Goal: Communication & Community: Answer question/provide support

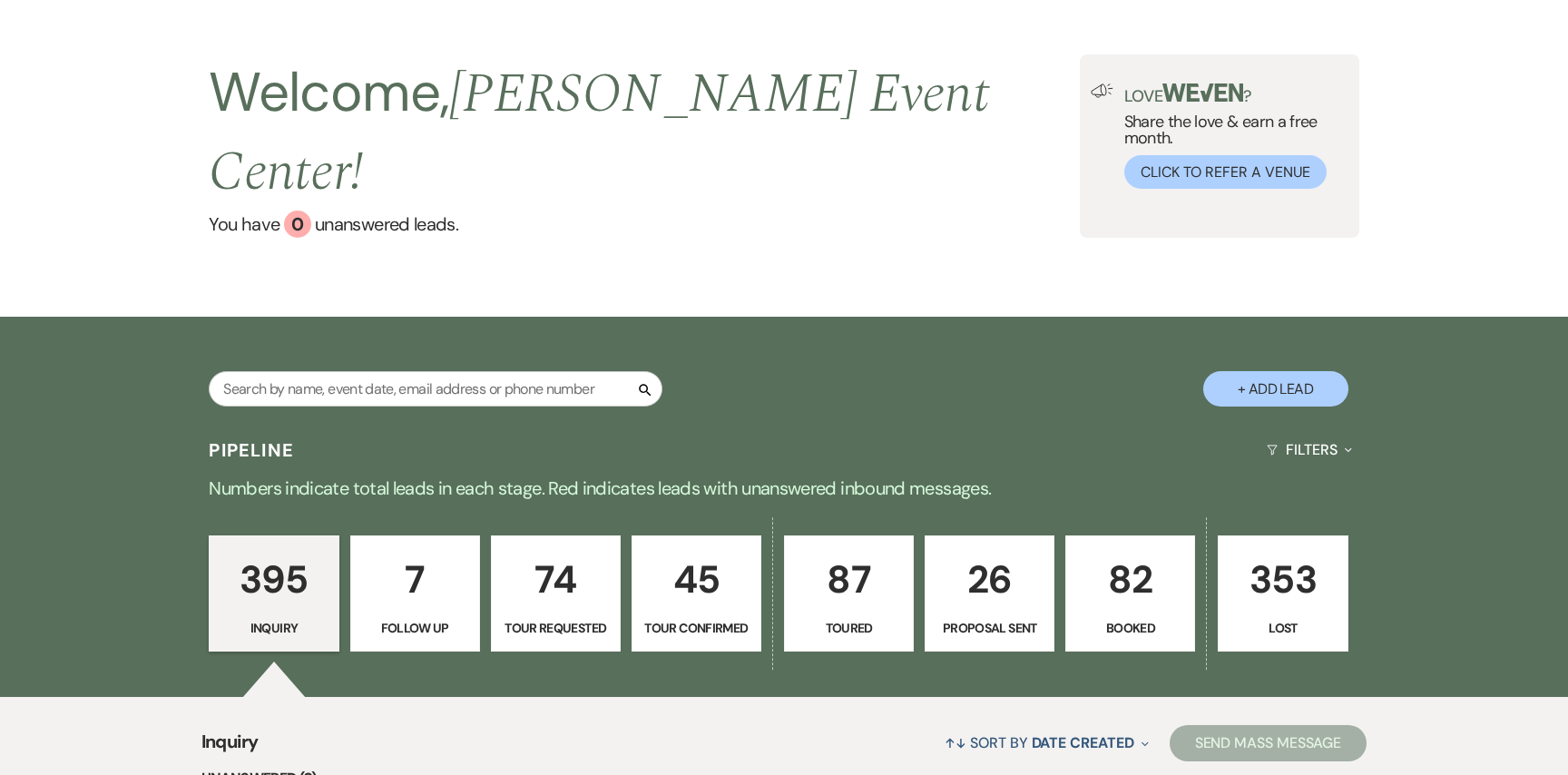
scroll to position [58, 0]
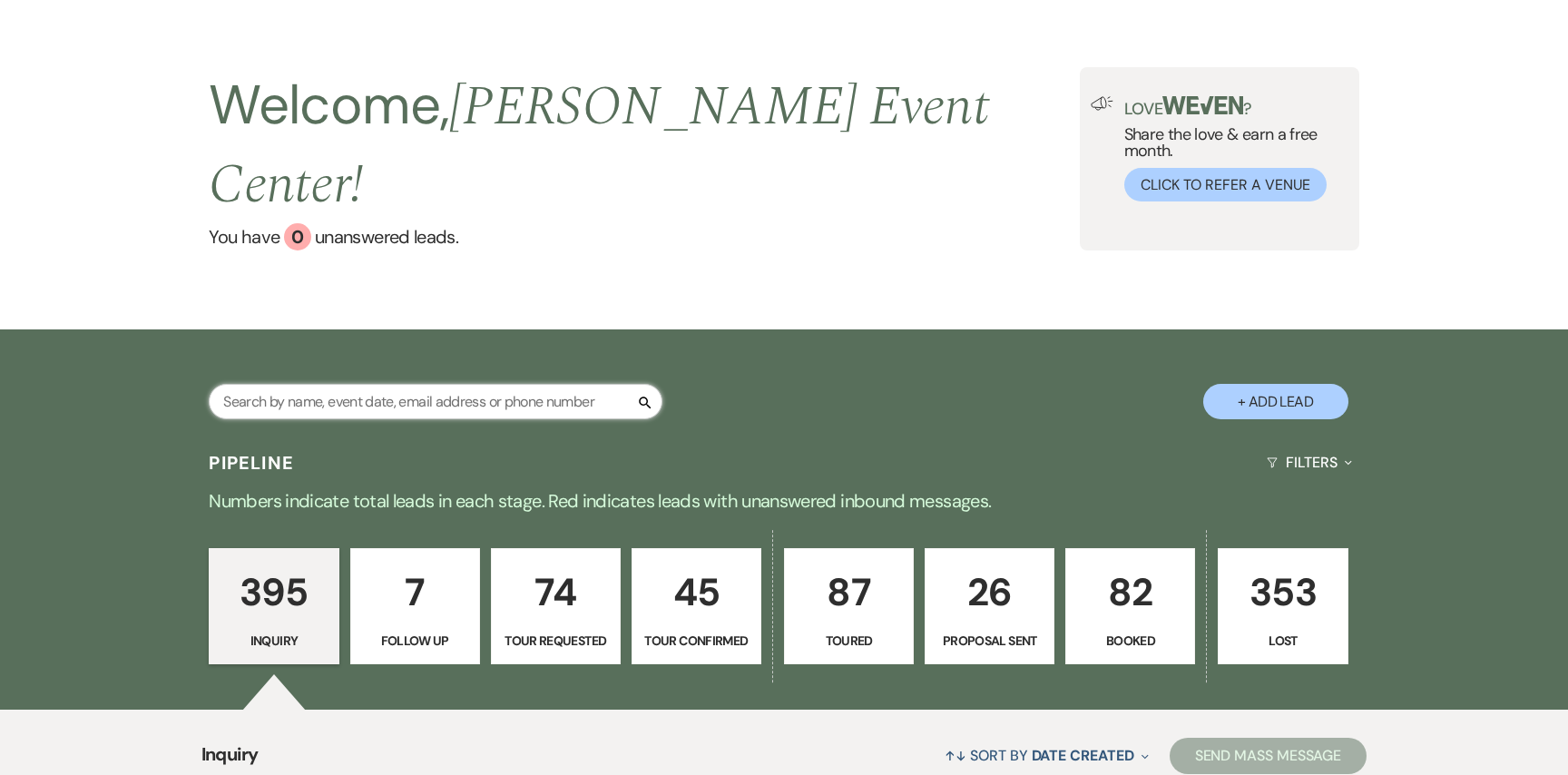
click at [424, 384] on input "text" at bounding box center [435, 401] width 454 height 35
paste input "[PERSON_NAME]"
type input "[PERSON_NAME]"
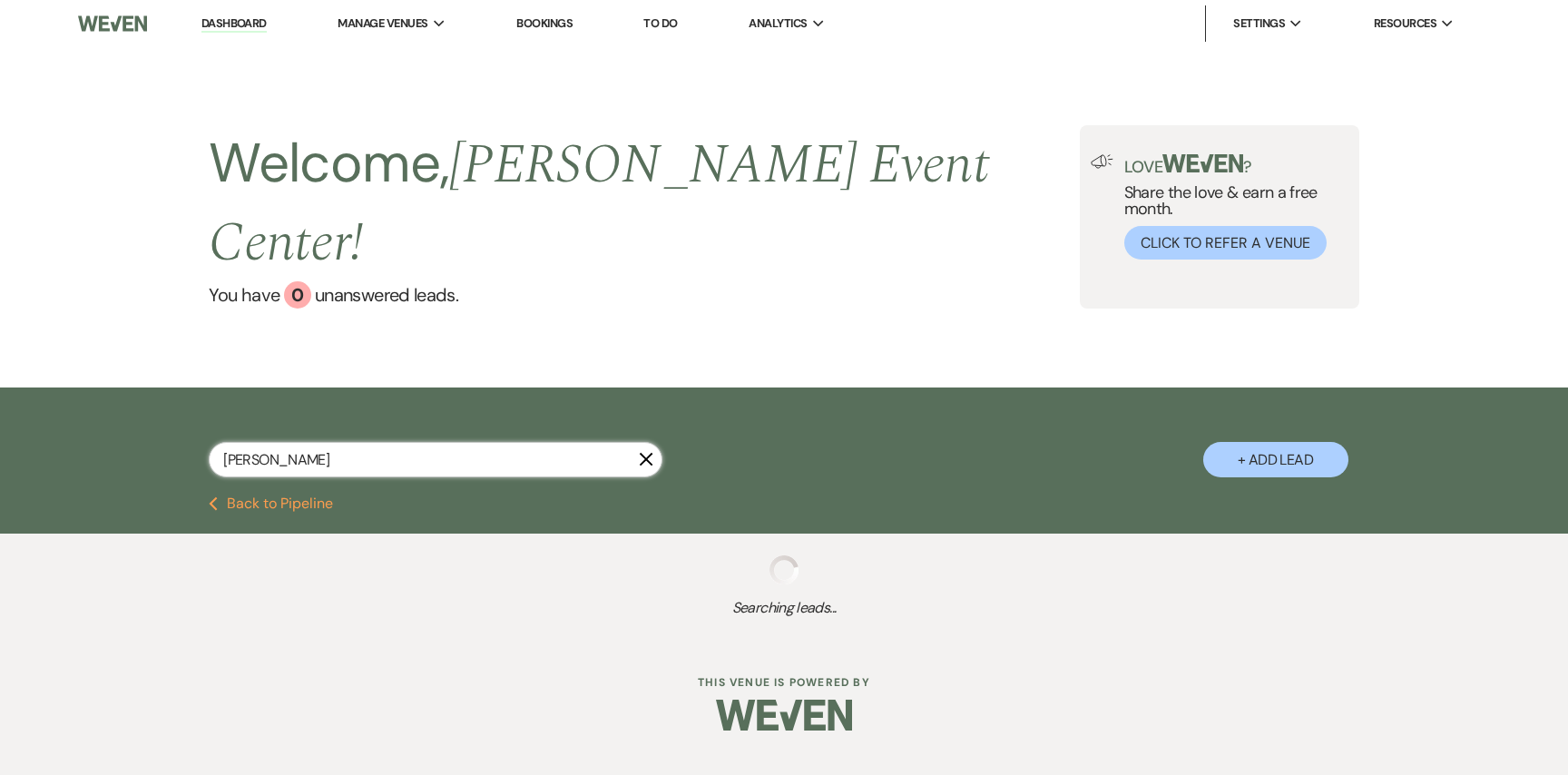
select select "2"
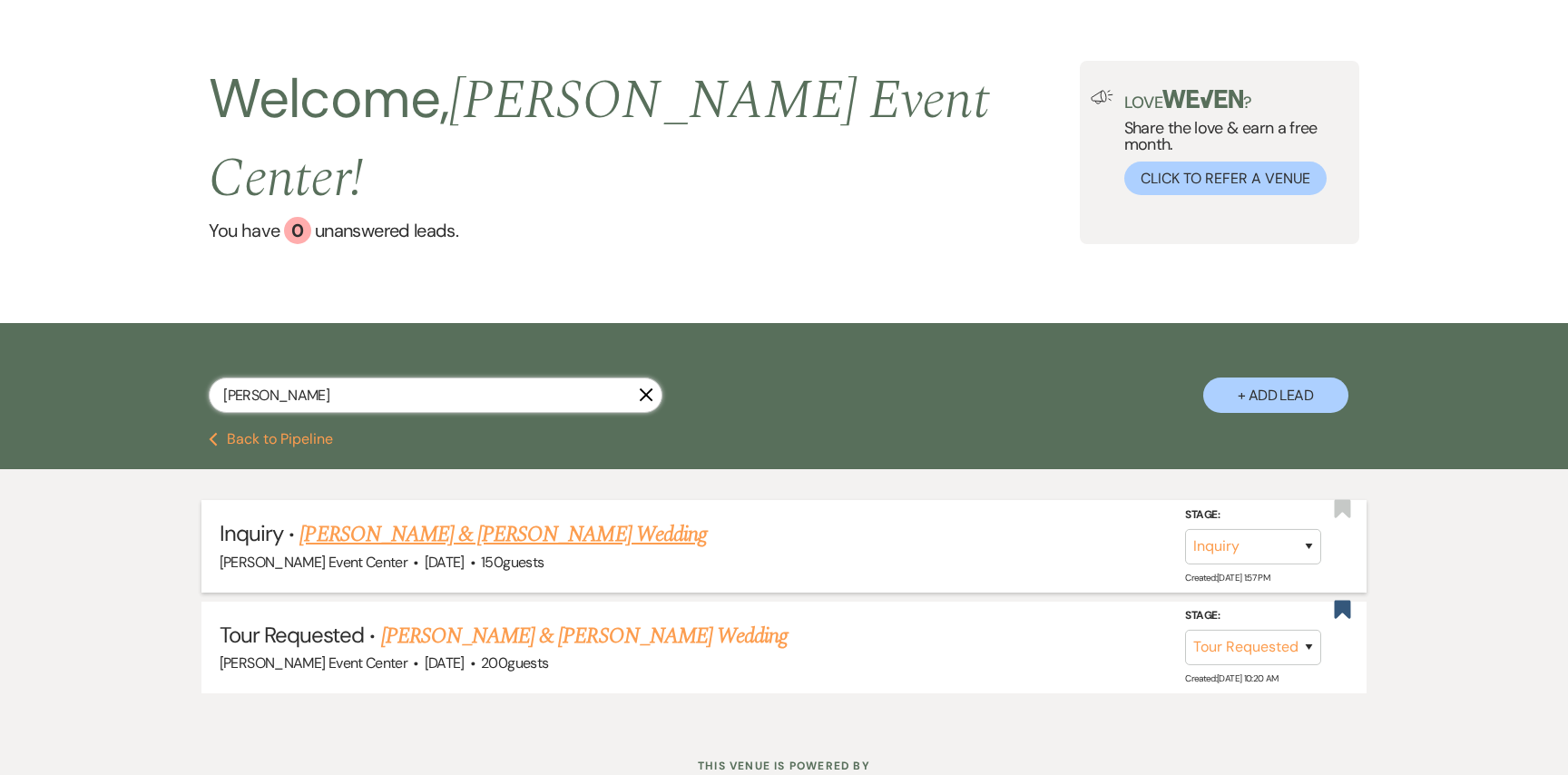
scroll to position [84, 0]
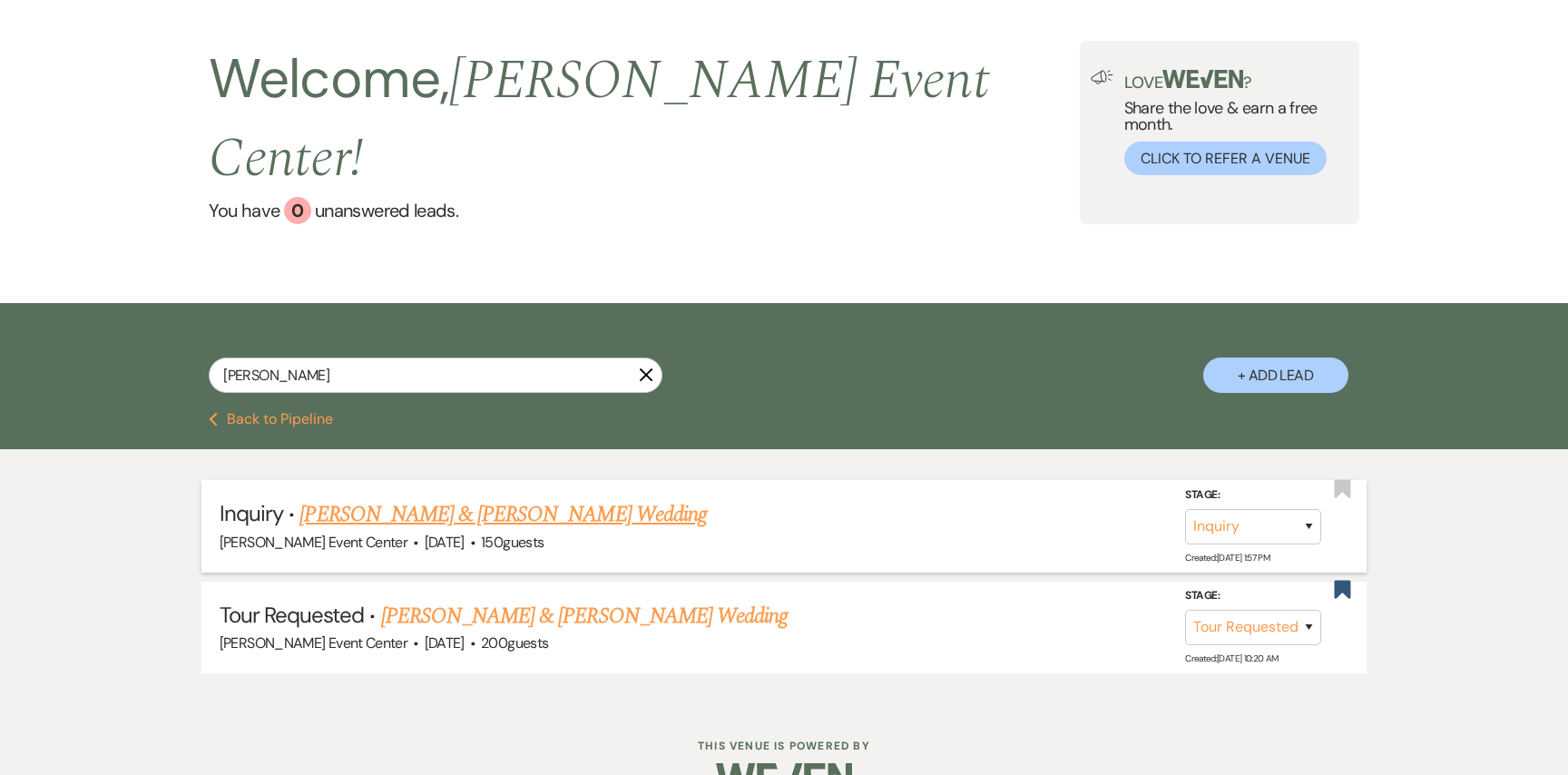
click at [458, 498] on link "[PERSON_NAME] & [PERSON_NAME] Wedding" at bounding box center [503, 514] width 407 height 32
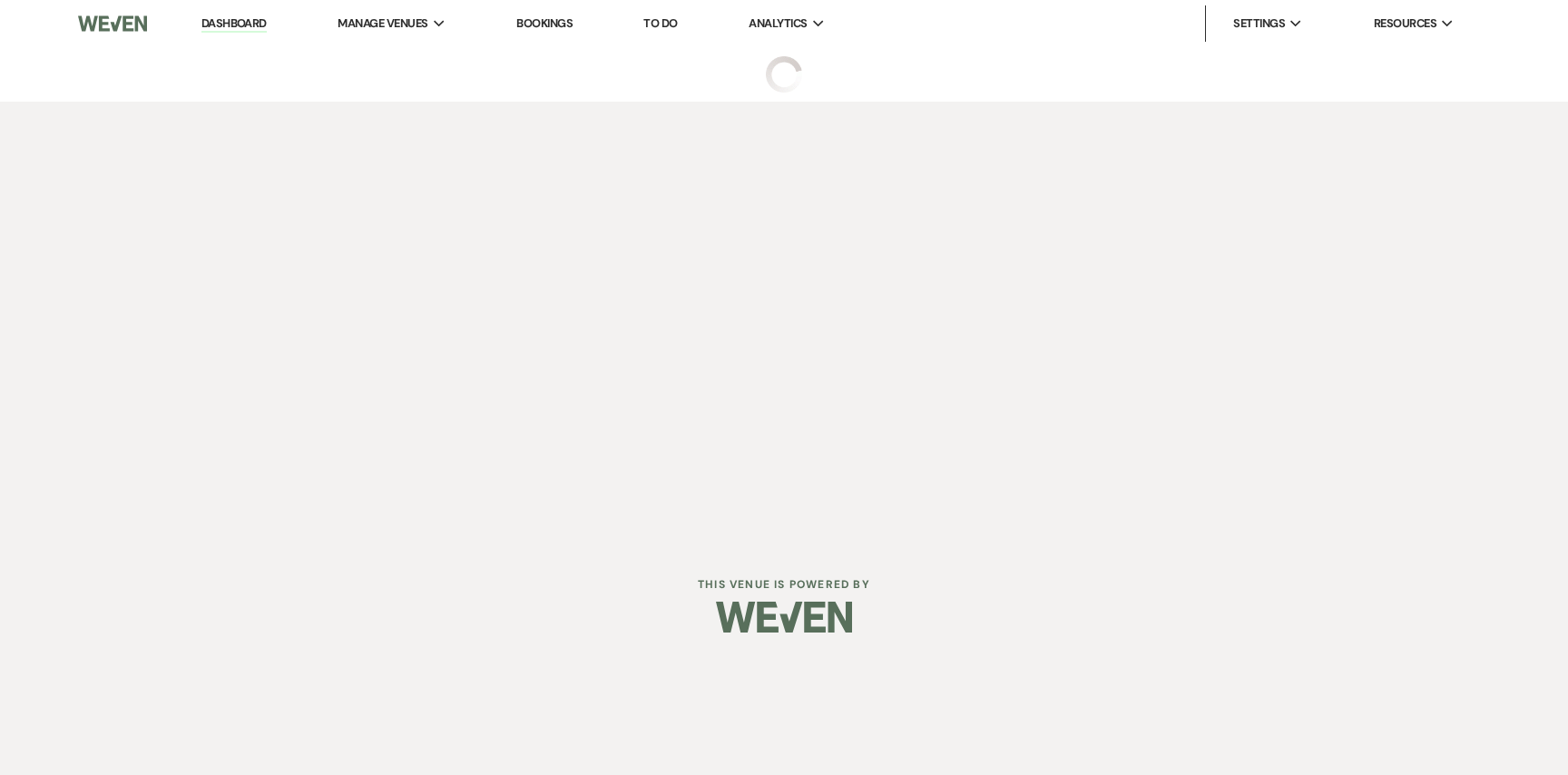
select select "5"
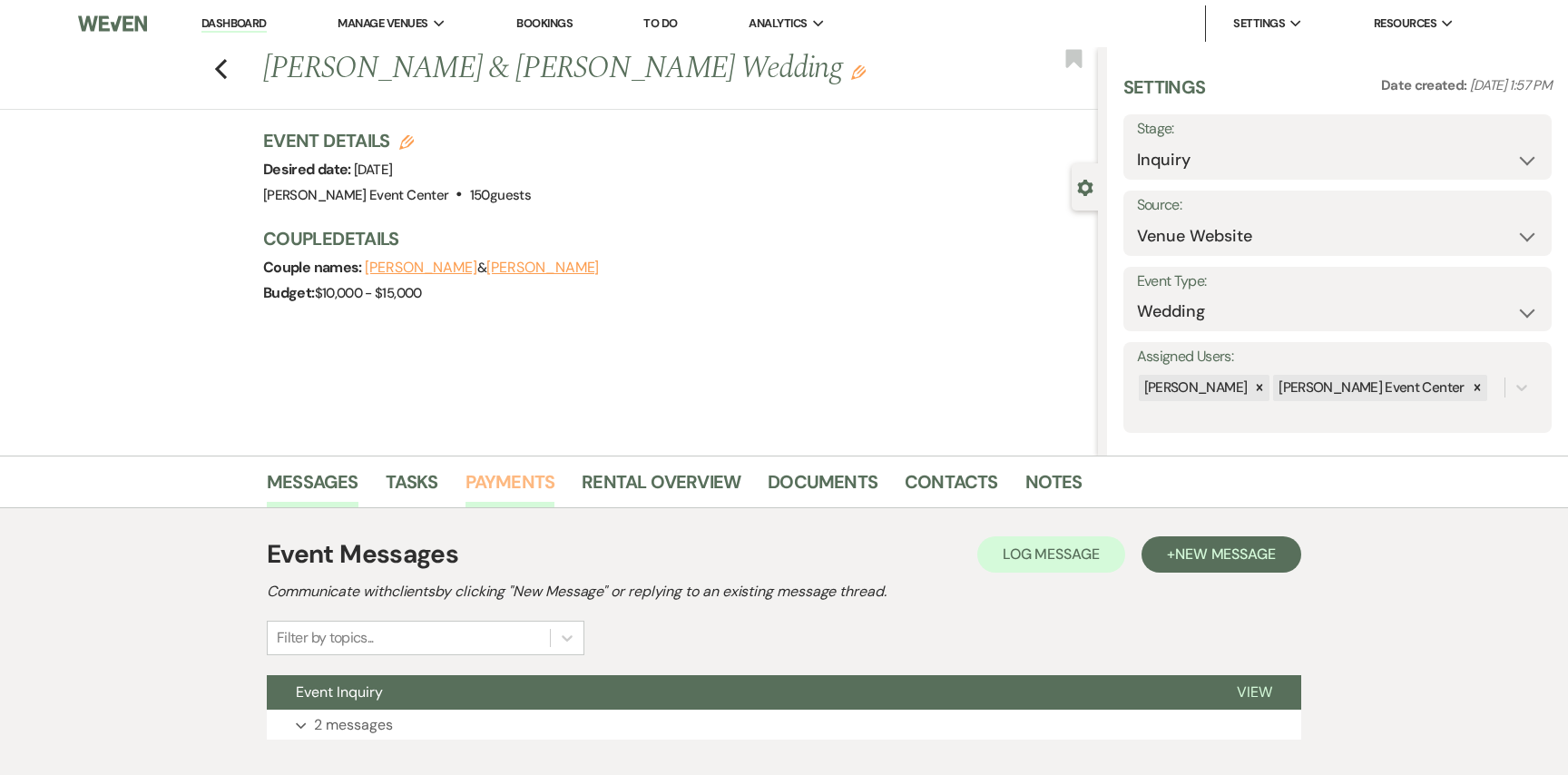
scroll to position [109, 0]
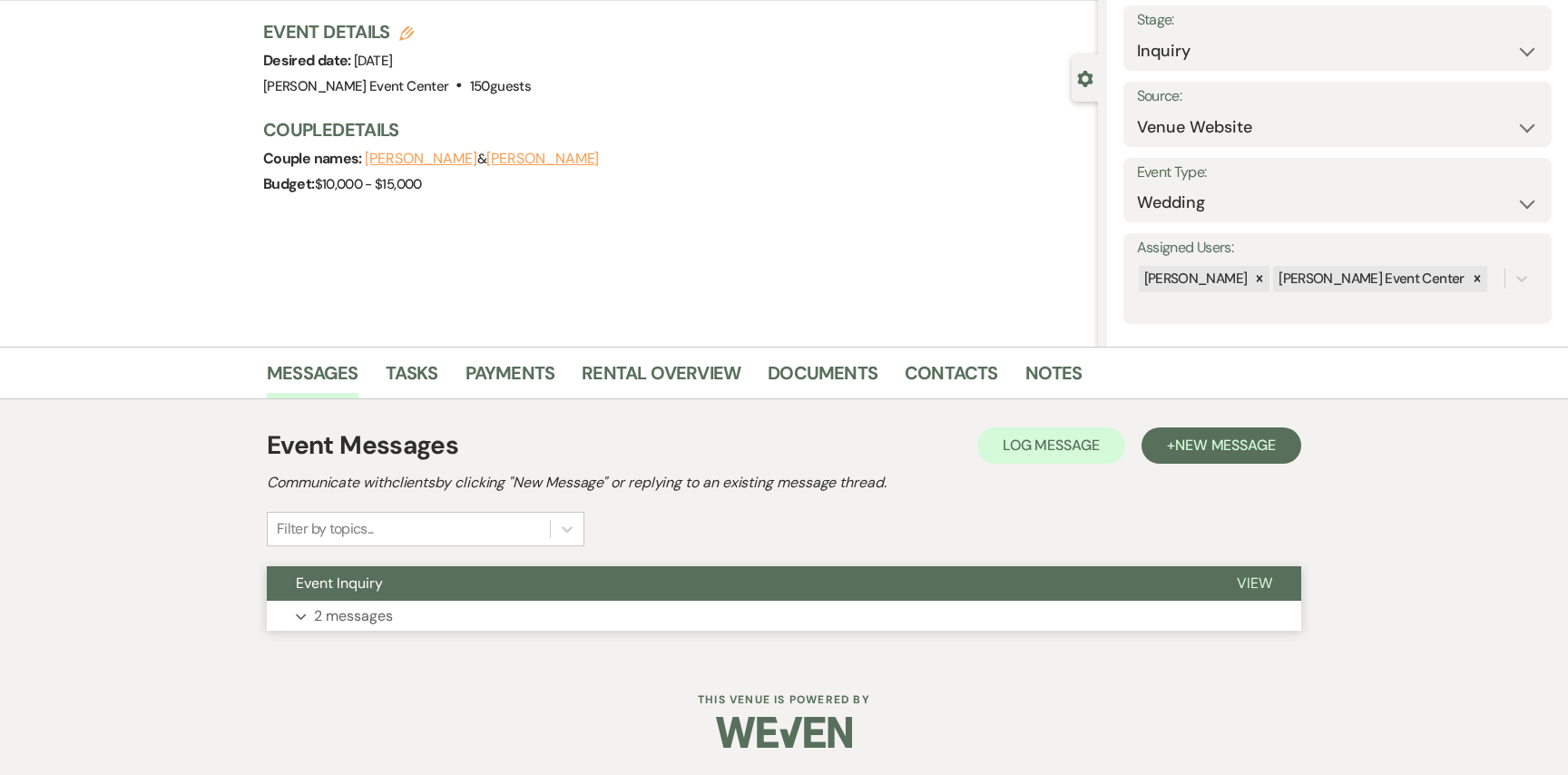
click at [368, 603] on button "Expand 2 messages" at bounding box center [783, 615] width 1034 height 30
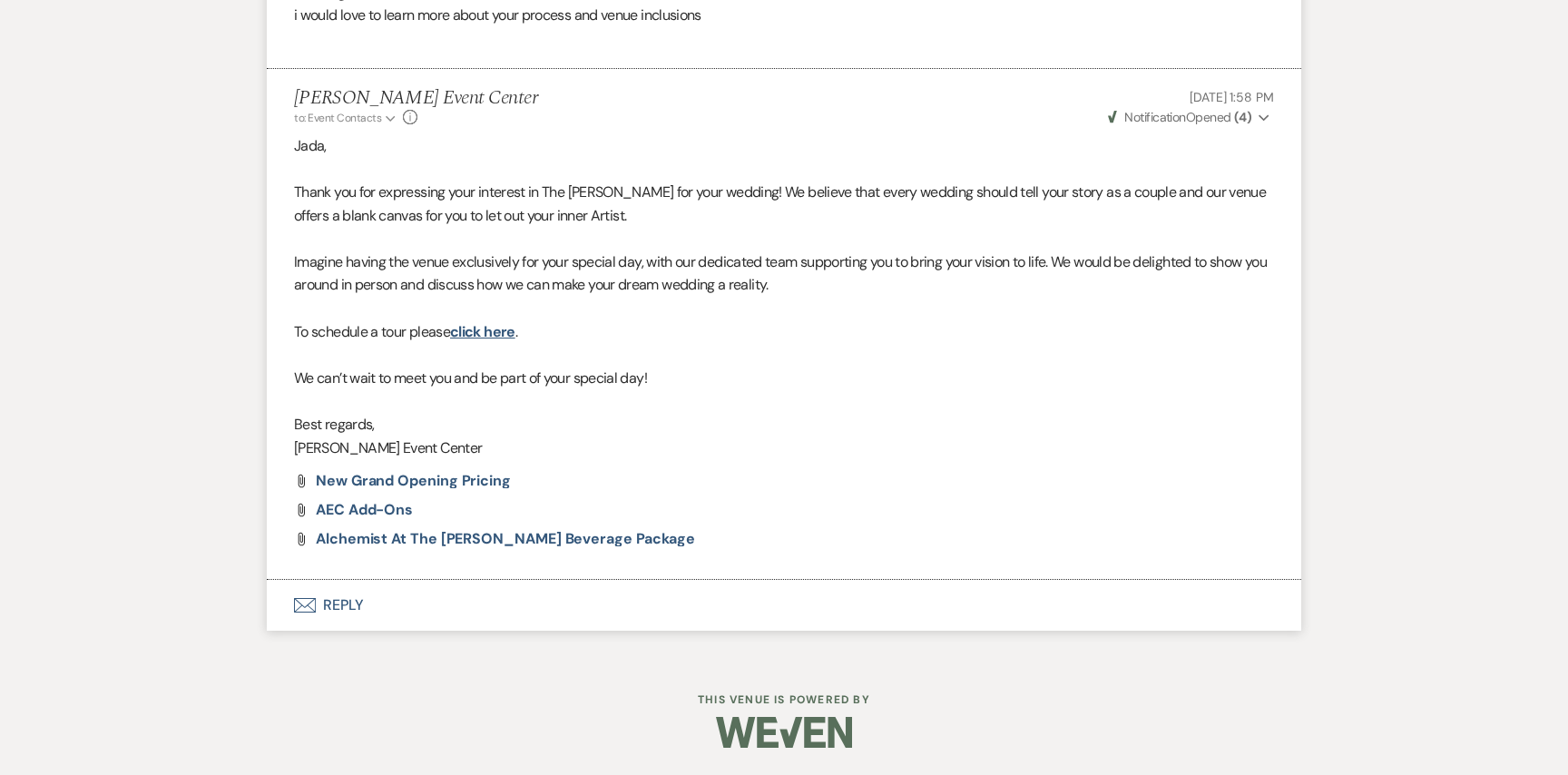
click at [356, 599] on button "Envelope Reply" at bounding box center [783, 605] width 1034 height 51
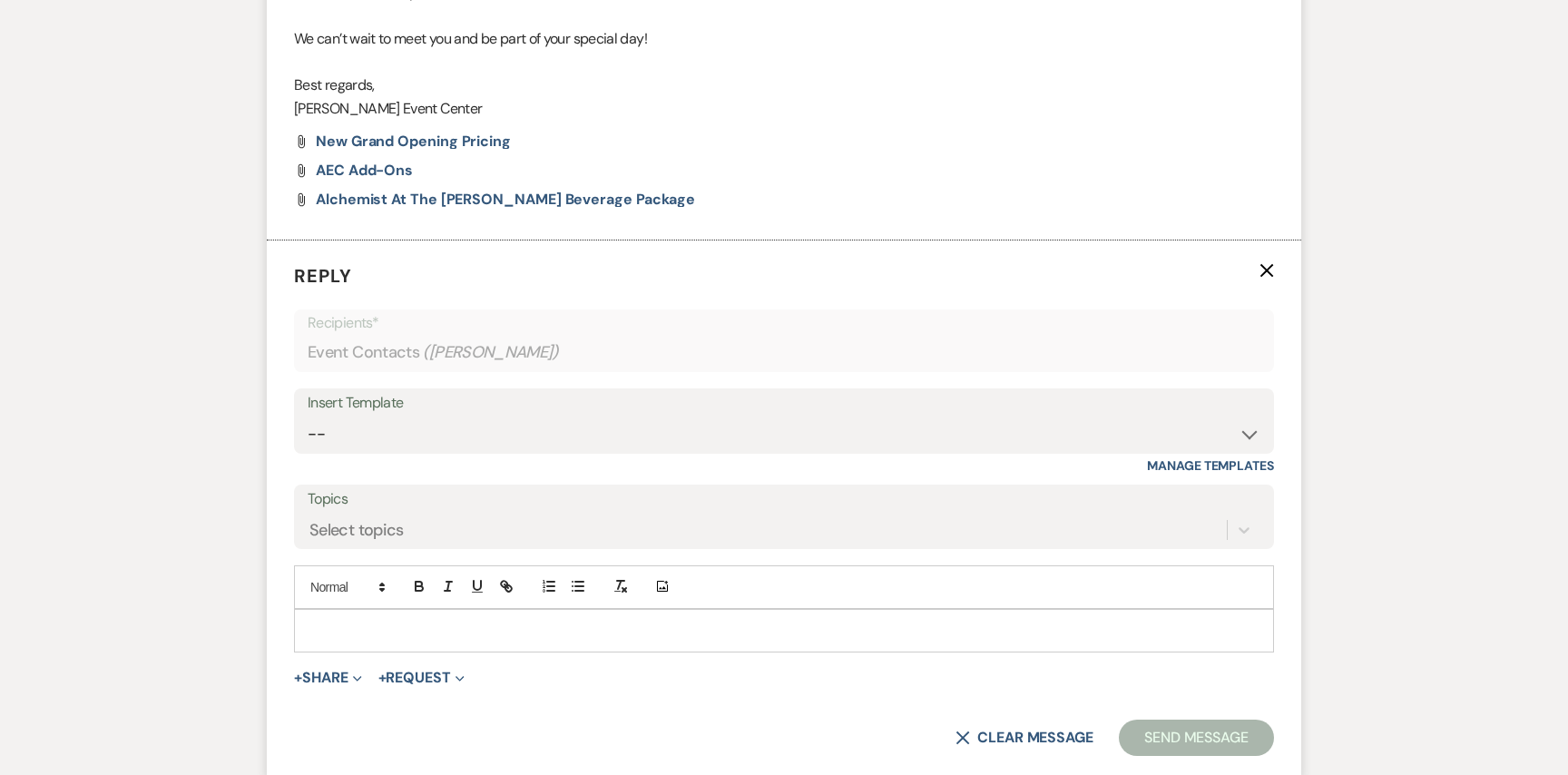
scroll to position [1331, 0]
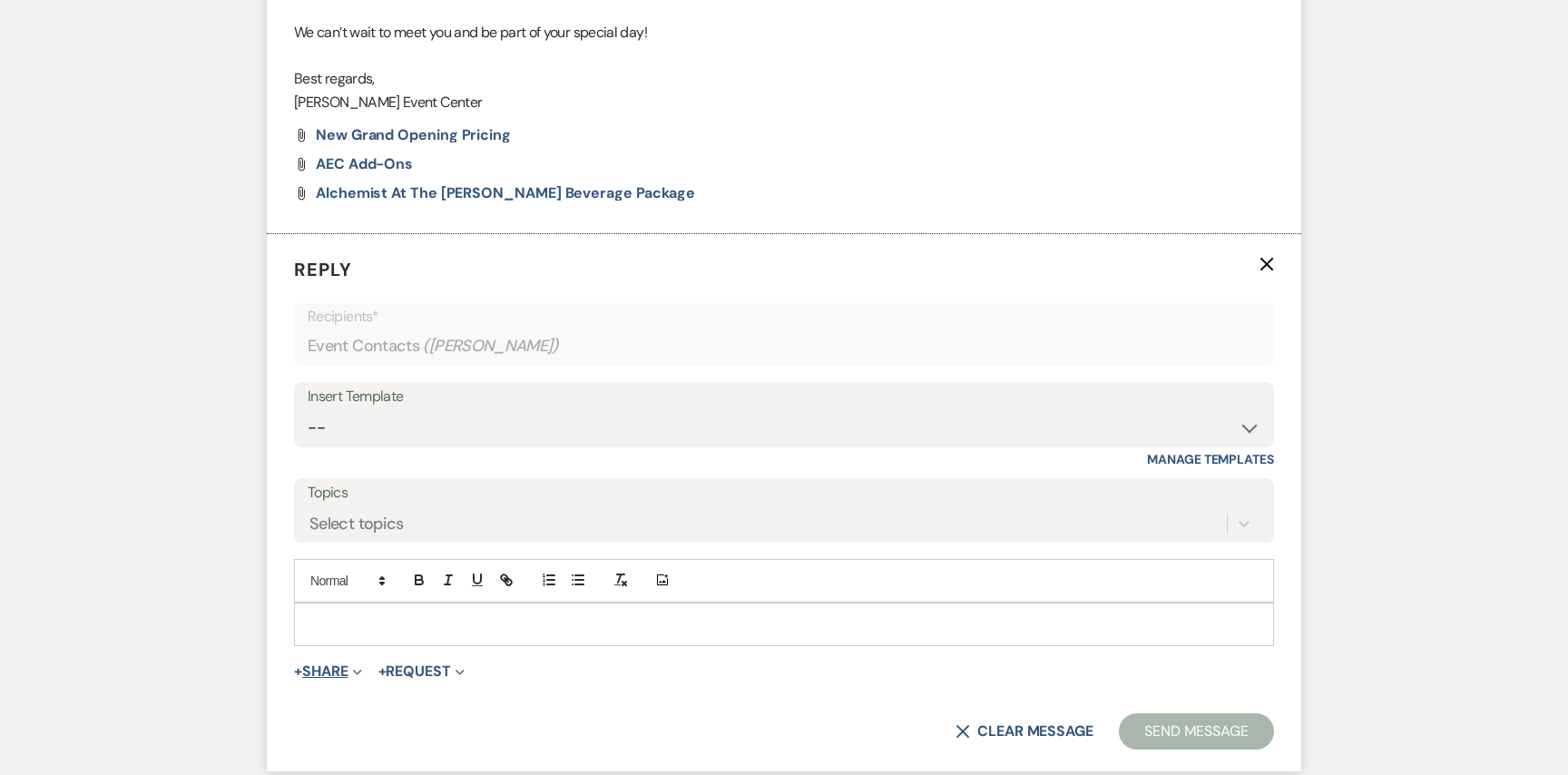
click at [336, 667] on button "+ Share Expand" at bounding box center [328, 672] width 68 height 15
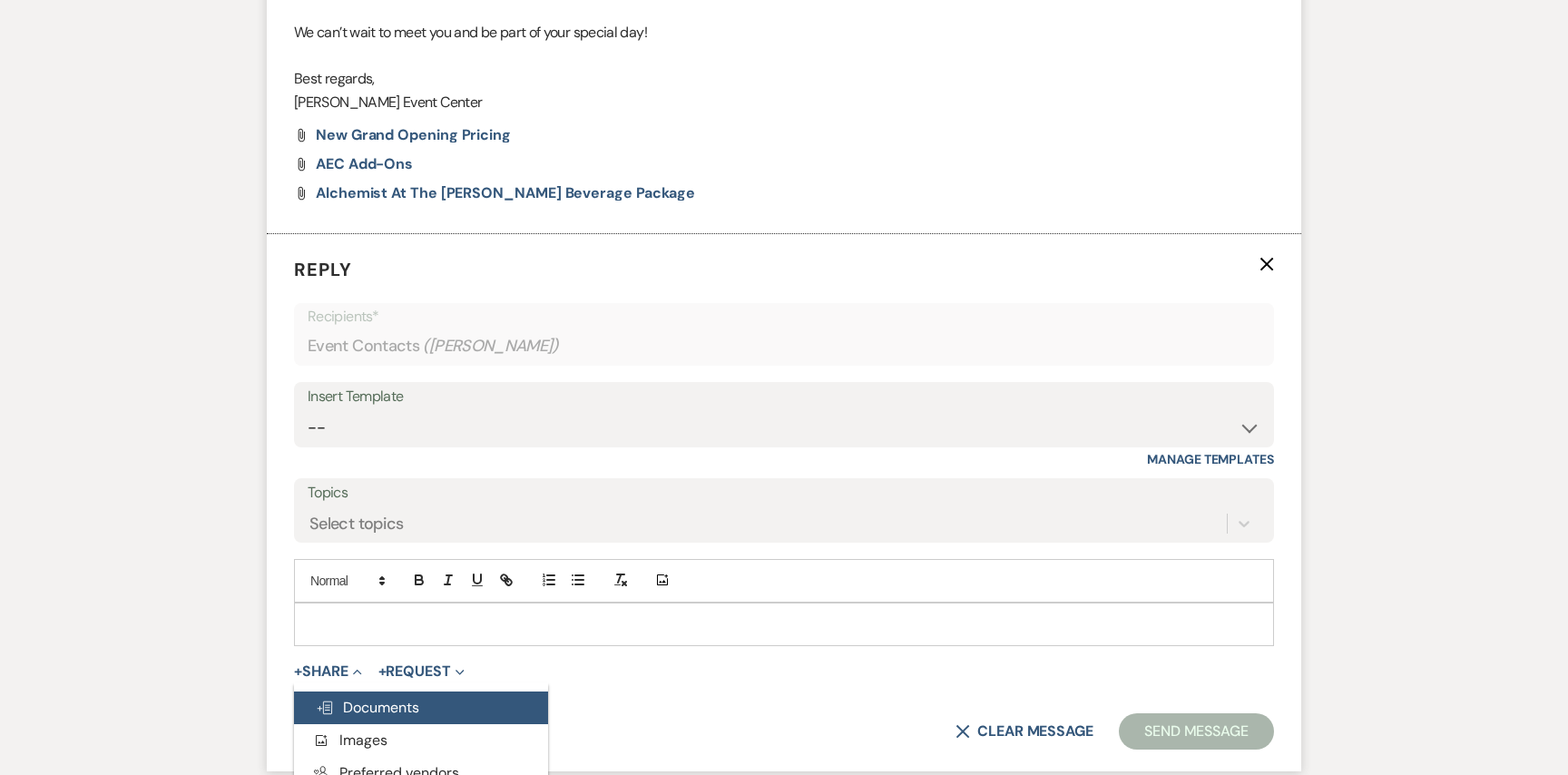
click at [357, 695] on button "Doc Upload Documents" at bounding box center [421, 707] width 254 height 32
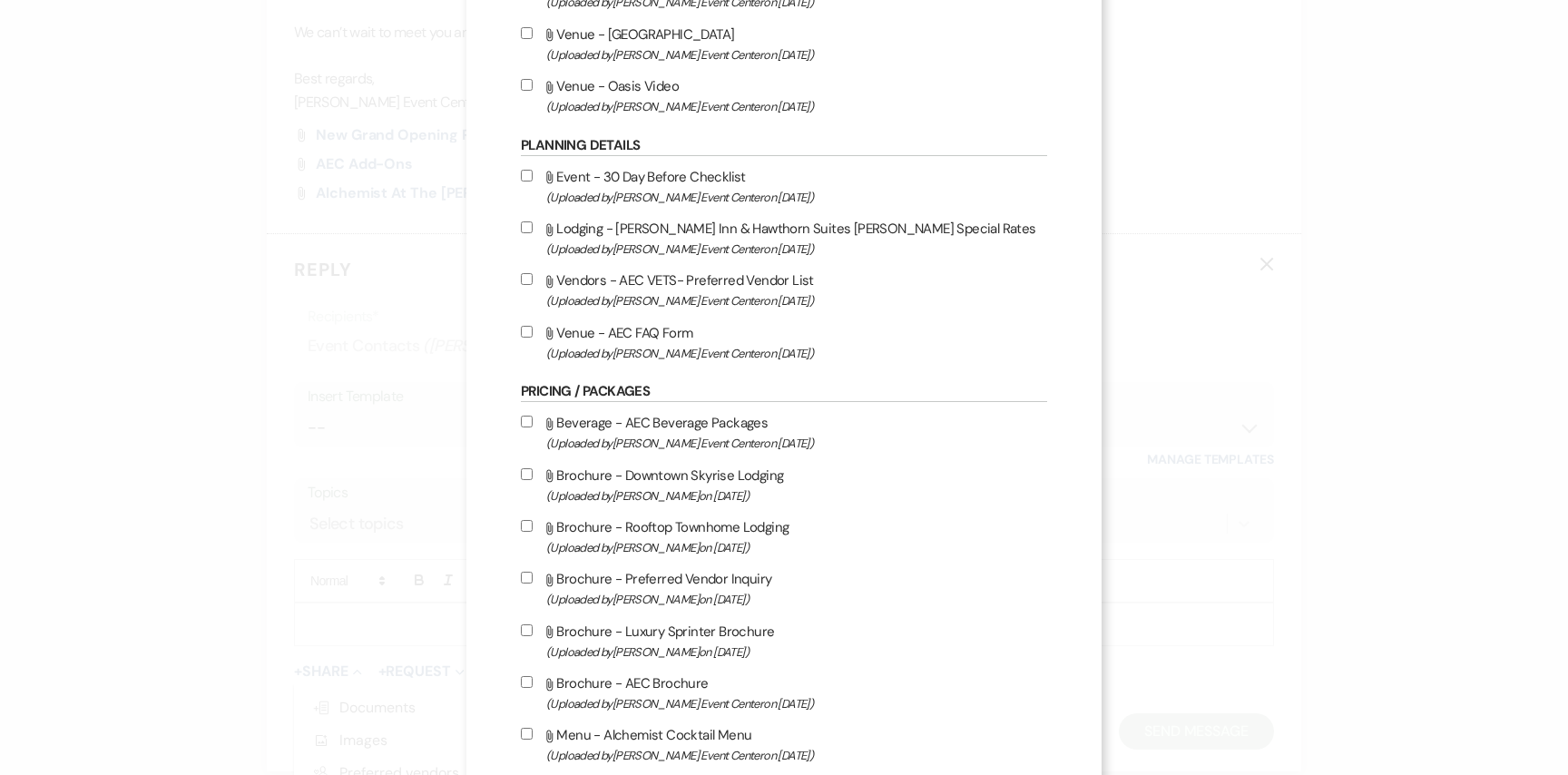
scroll to position [2661, 0]
click at [525, 311] on label "Attach File Vendors - AEC VETS- Preferred Vendor List (Uploaded by [PERSON_NAME…" at bounding box center [784, 292] width 526 height 42
click at [525, 287] on input "Attach File Vendors - AEC VETS- Preferred Vendor List (Uploaded by [PERSON_NAME…" at bounding box center [527, 280] width 12 height 12
checkbox input "true"
click at [531, 340] on input "Attach File Venue - AEC FAQ Form (Uploaded by [PERSON_NAME] Event Center on [DA…" at bounding box center [527, 333] width 12 height 12
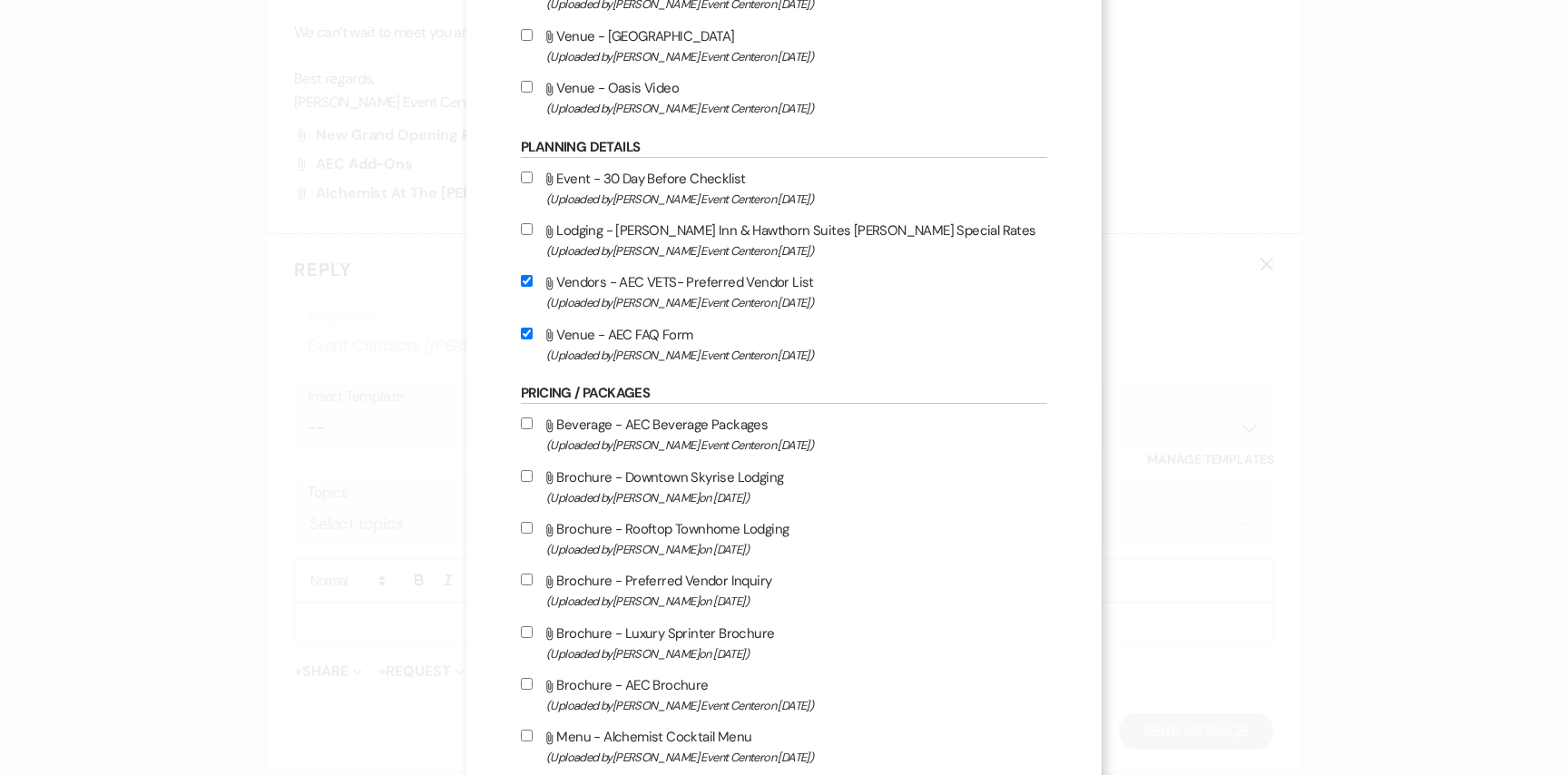
checkbox input "true"
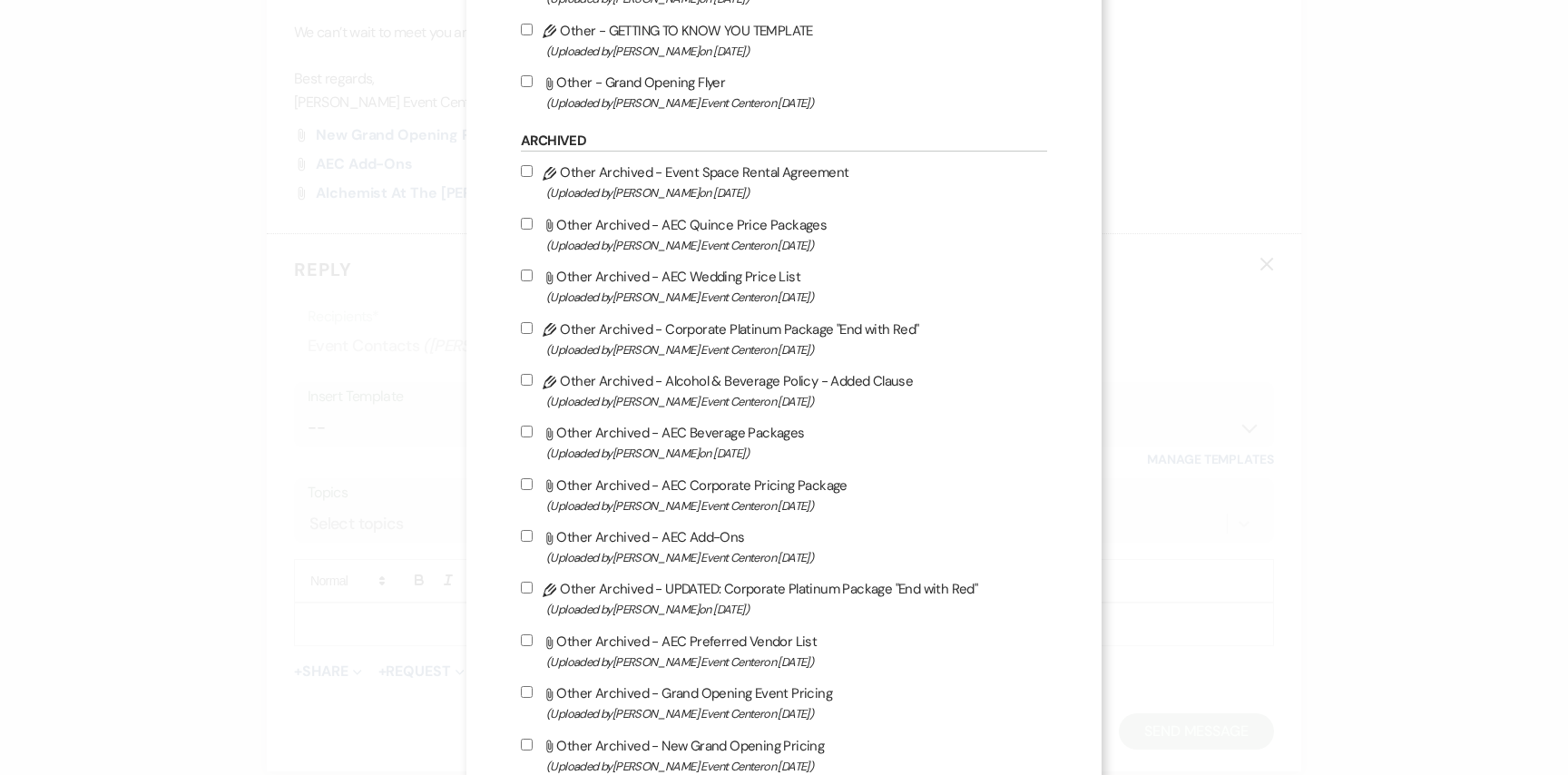
scroll to position [4022, 0]
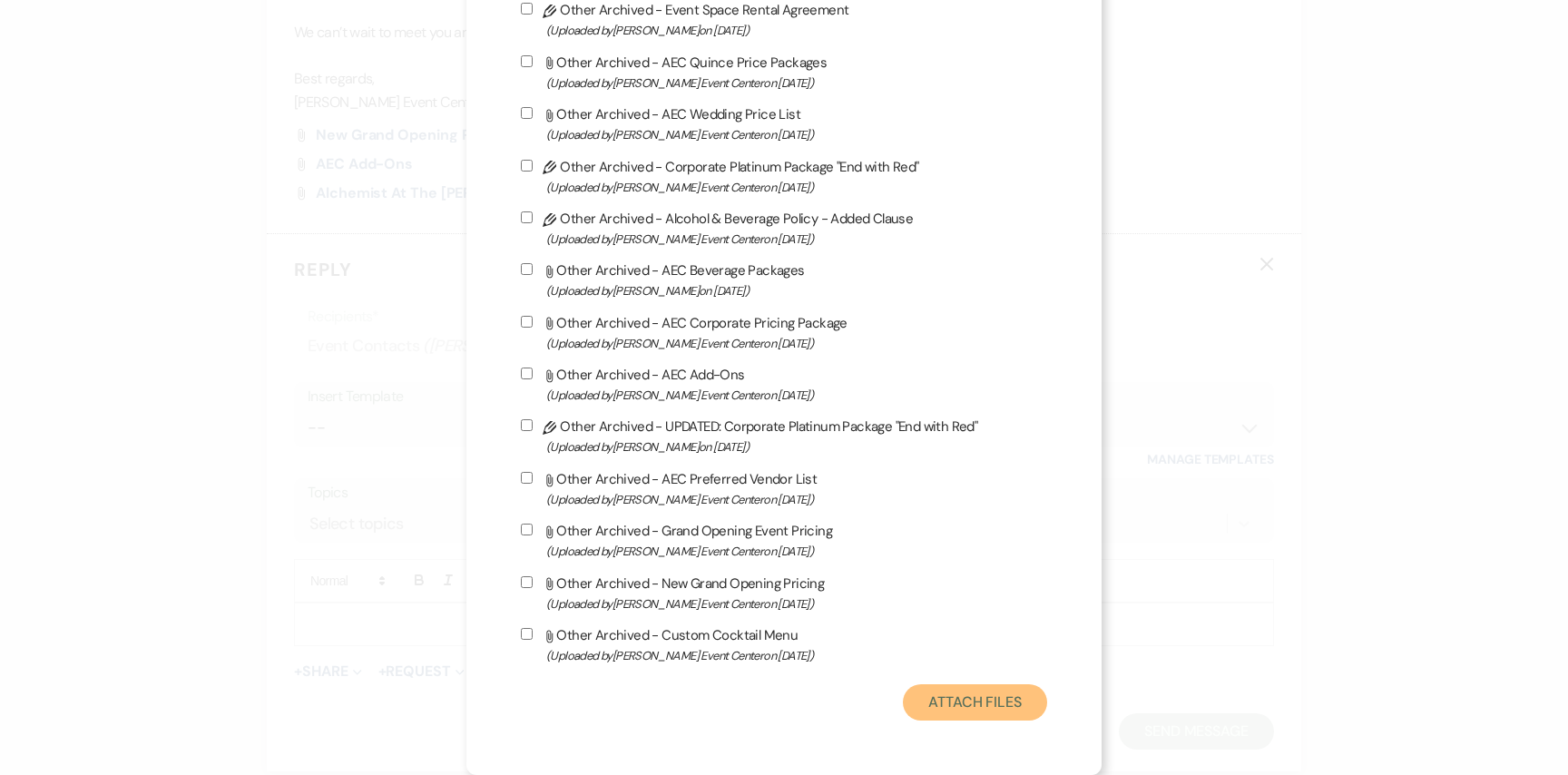
click at [976, 706] on button "Attach Files" at bounding box center [975, 702] width 144 height 36
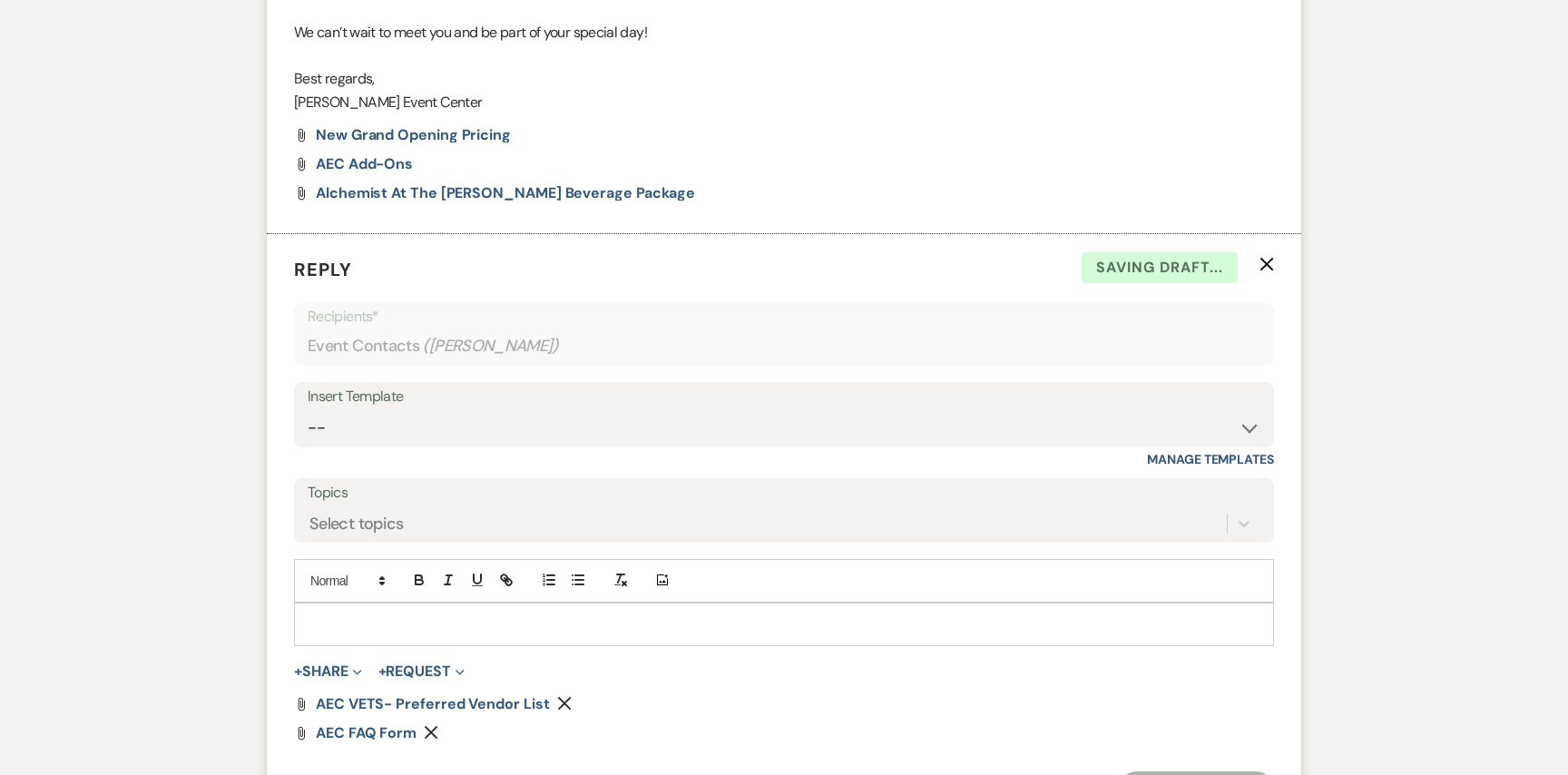
click at [480, 623] on p at bounding box center [783, 625] width 951 height 20
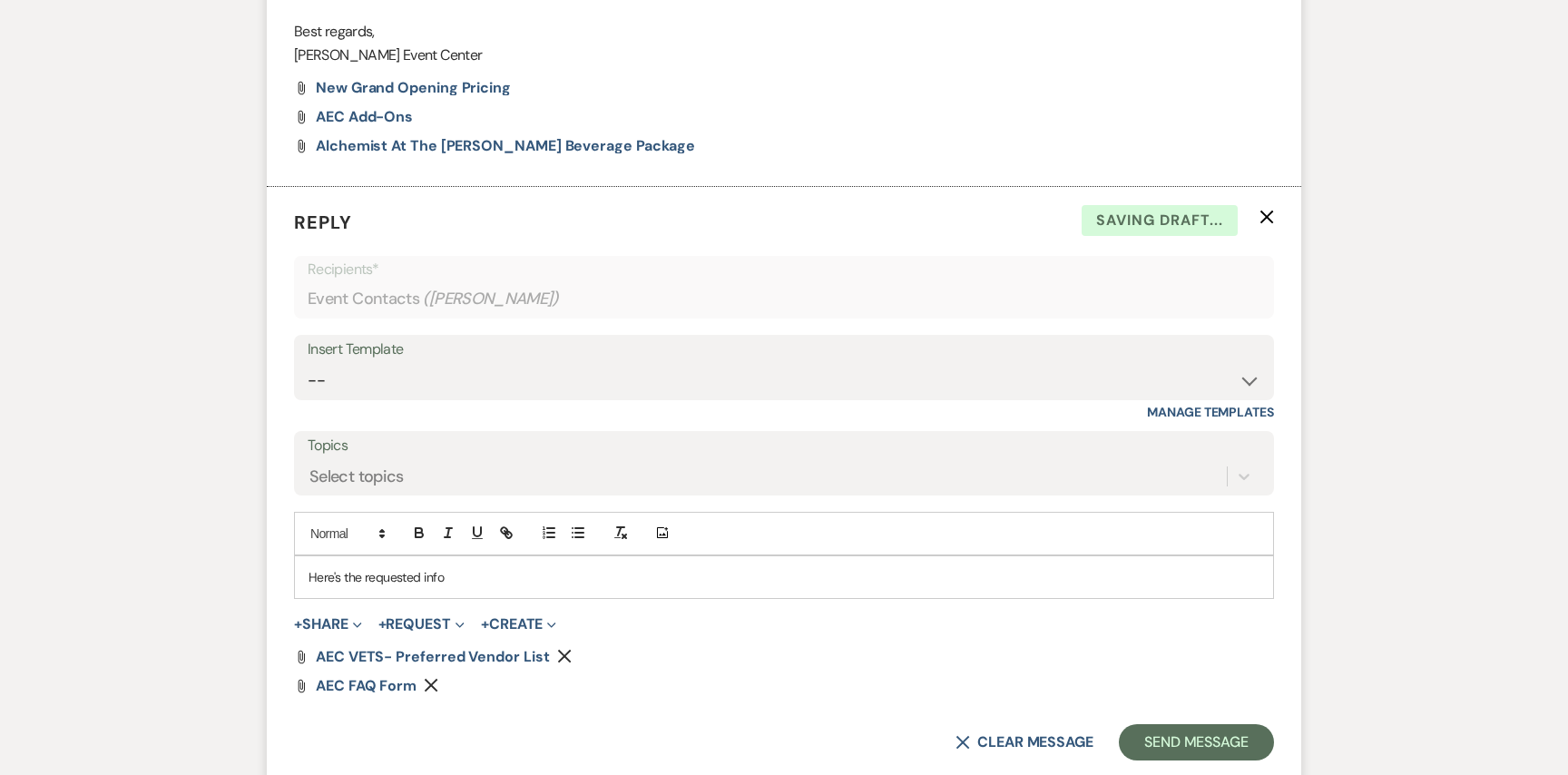
scroll to position [1401, 0]
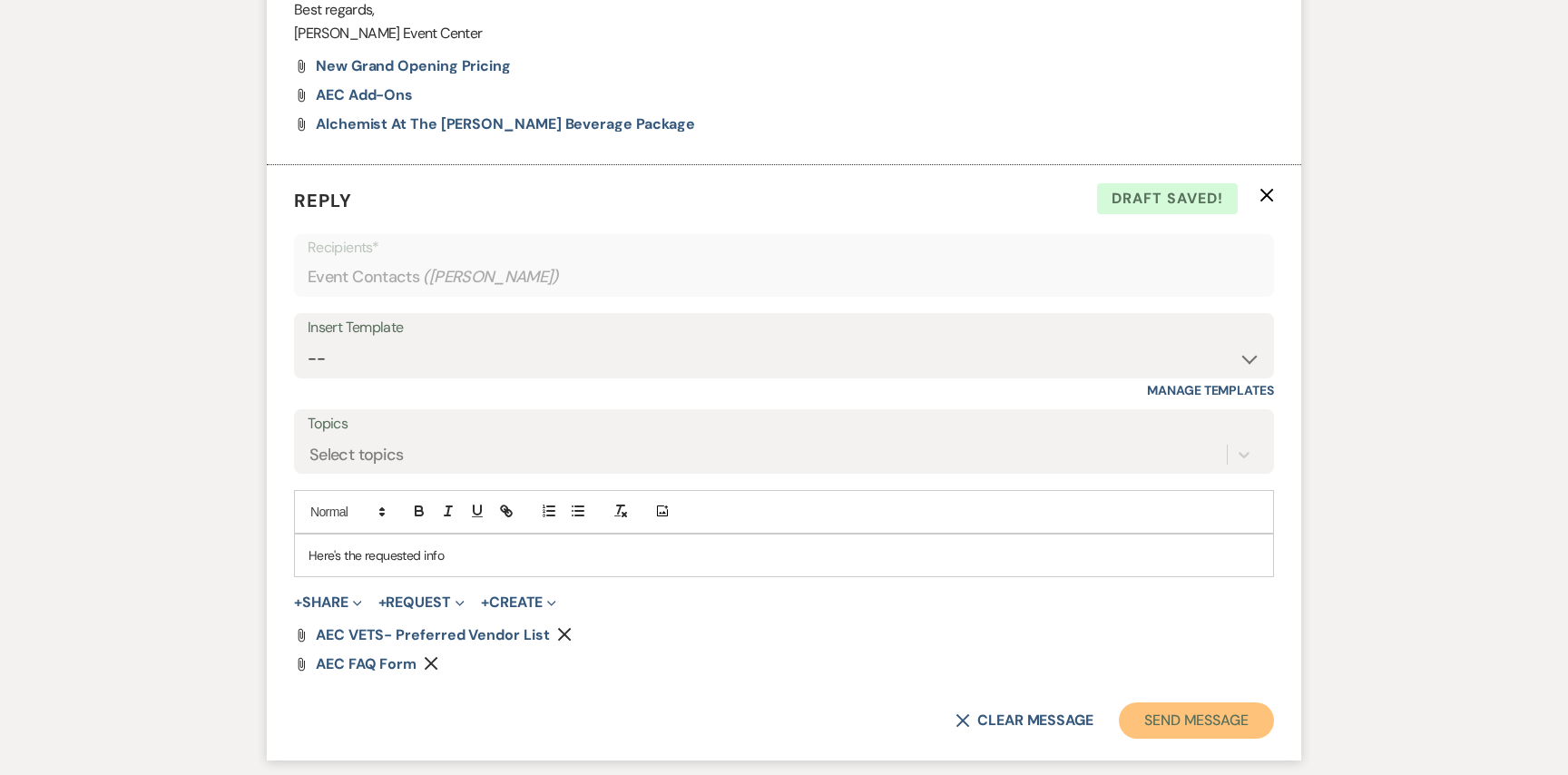
click at [1194, 720] on button "Send Message" at bounding box center [1196, 720] width 155 height 36
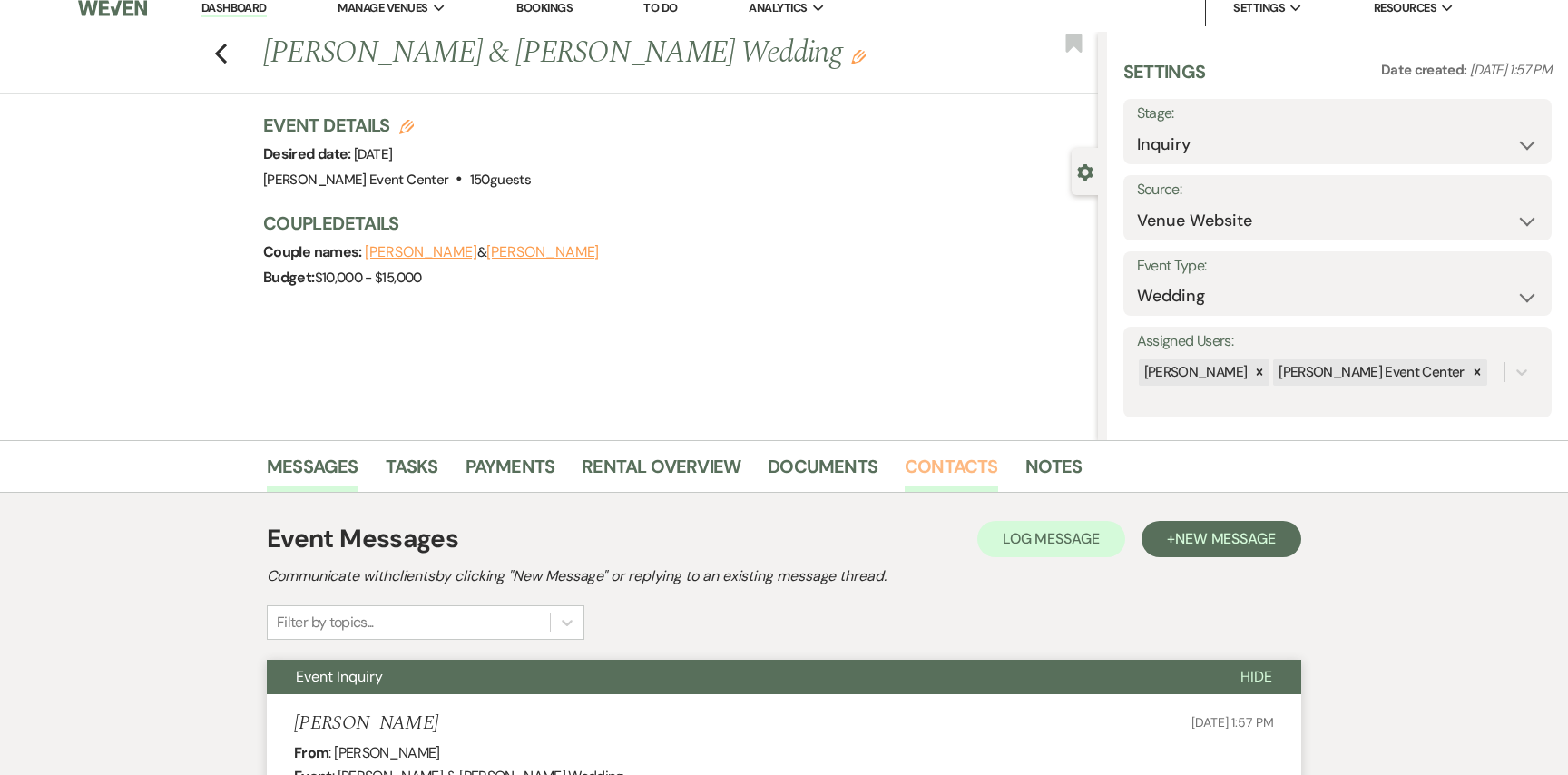
scroll to position [20, 0]
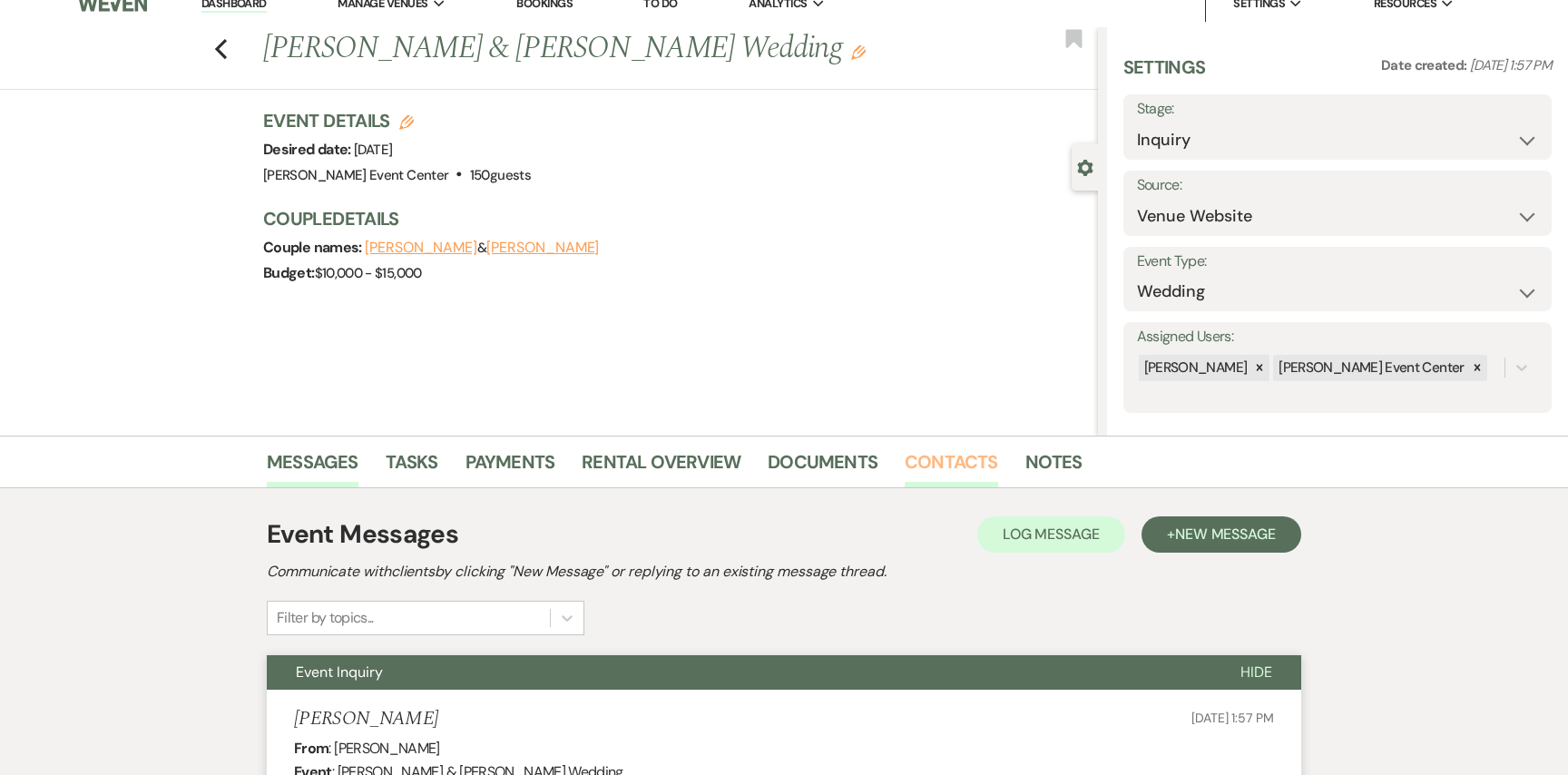
click at [939, 461] on link "Contacts" at bounding box center [951, 467] width 93 height 40
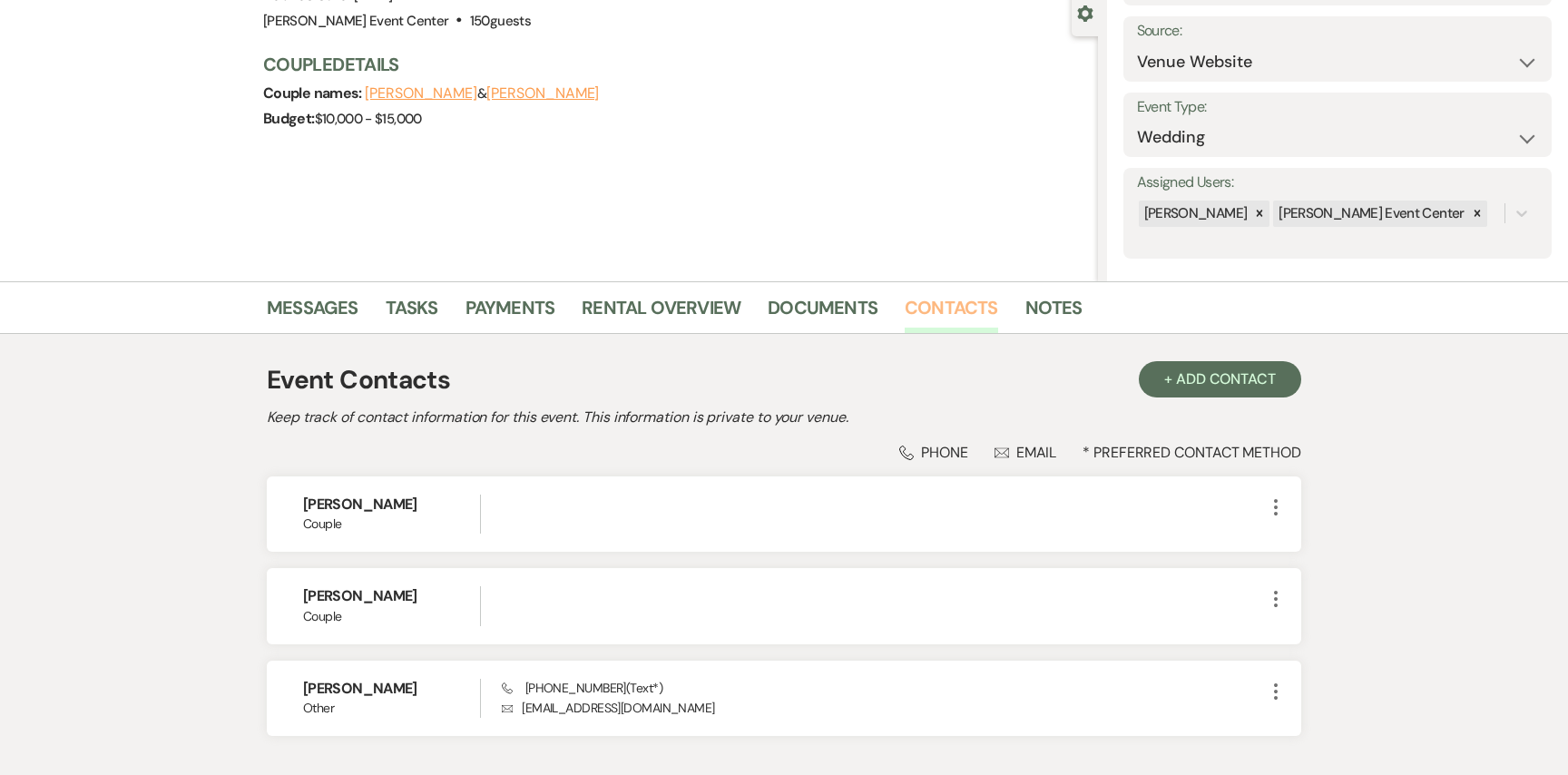
scroll to position [296, 0]
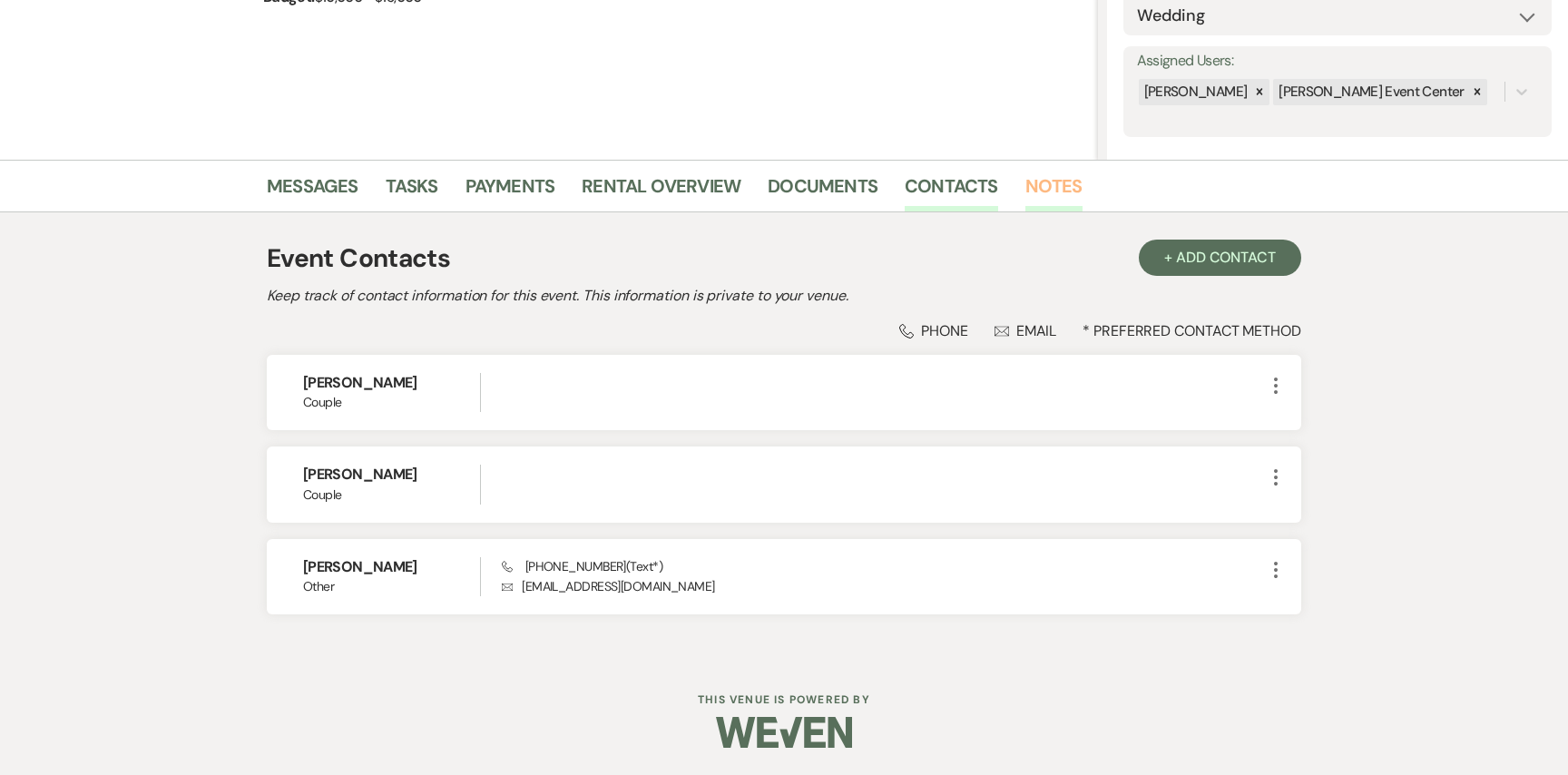
click at [1025, 177] on link "Notes" at bounding box center [1053, 191] width 57 height 40
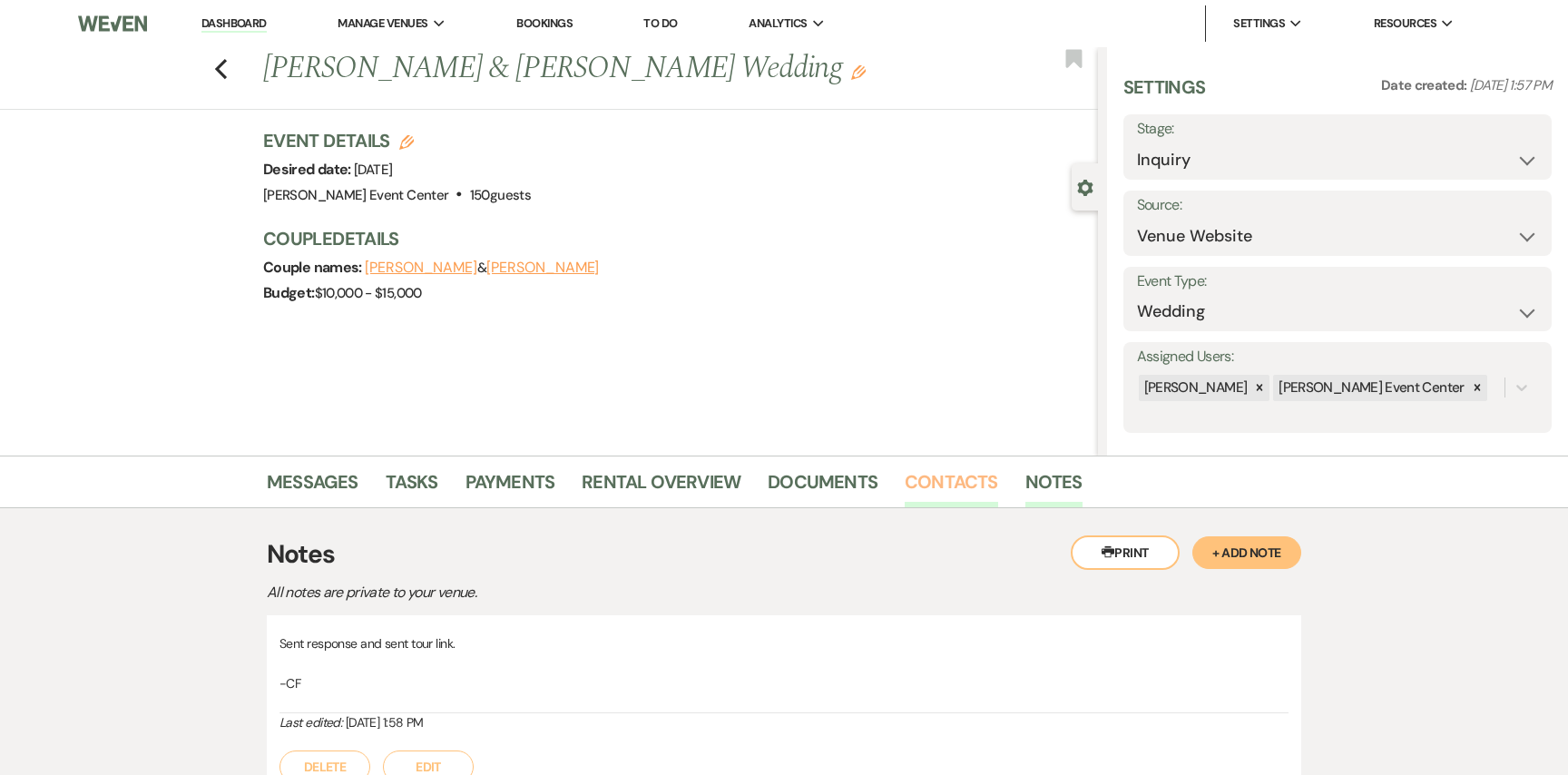
click at [932, 475] on link "Contacts" at bounding box center [951, 487] width 93 height 40
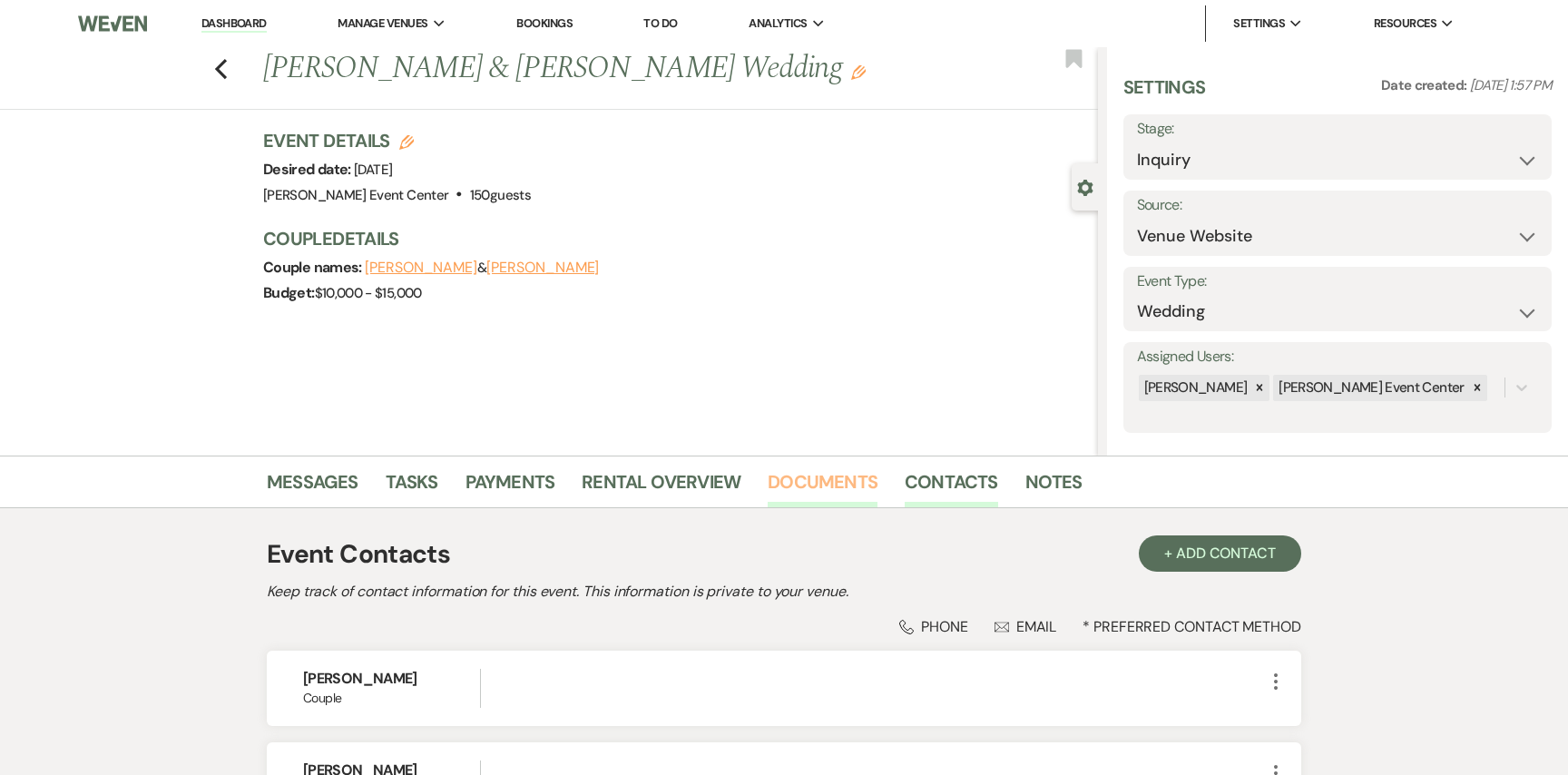
click at [838, 483] on link "Documents" at bounding box center [822, 487] width 110 height 40
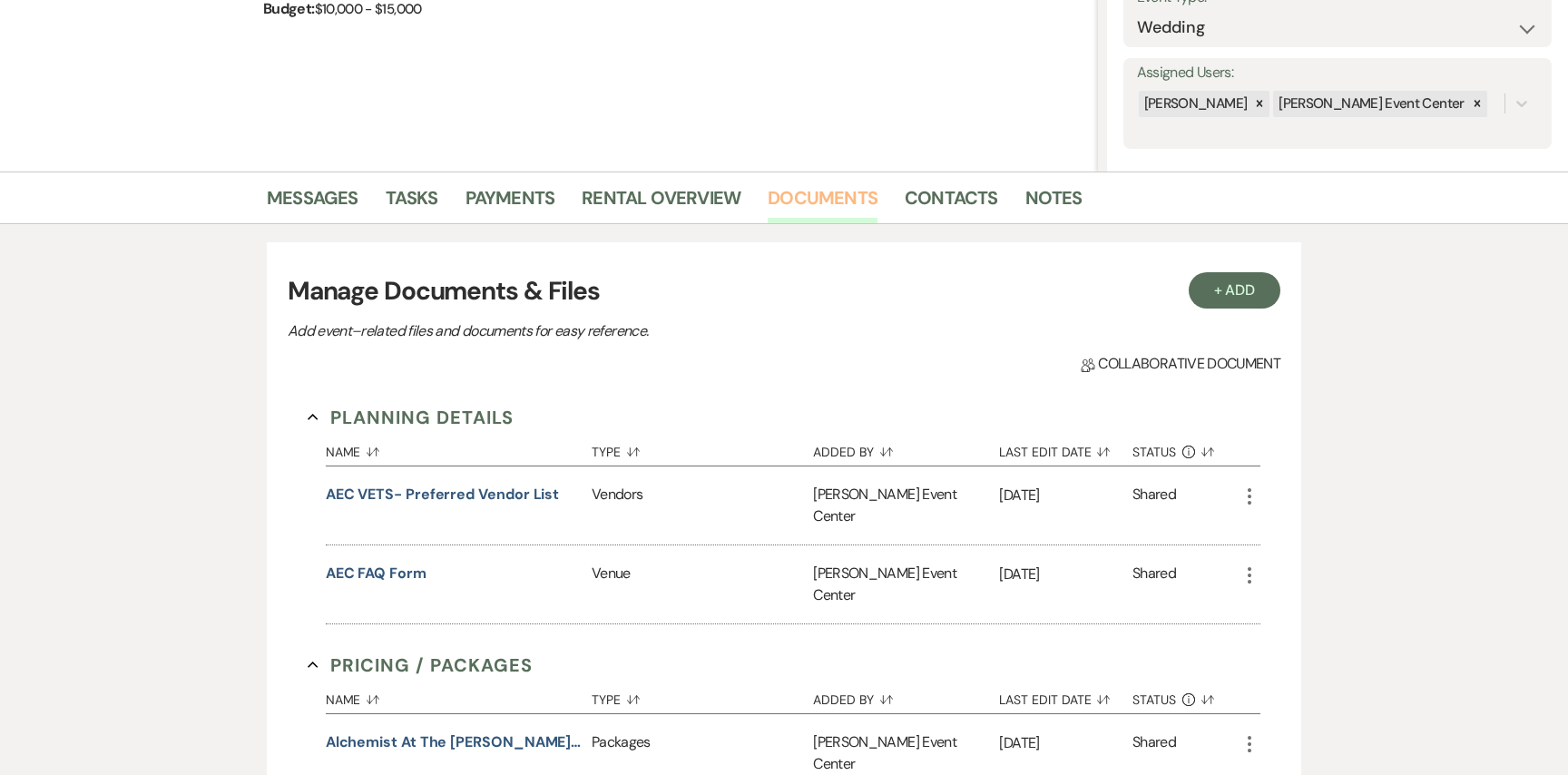
scroll to position [294, 0]
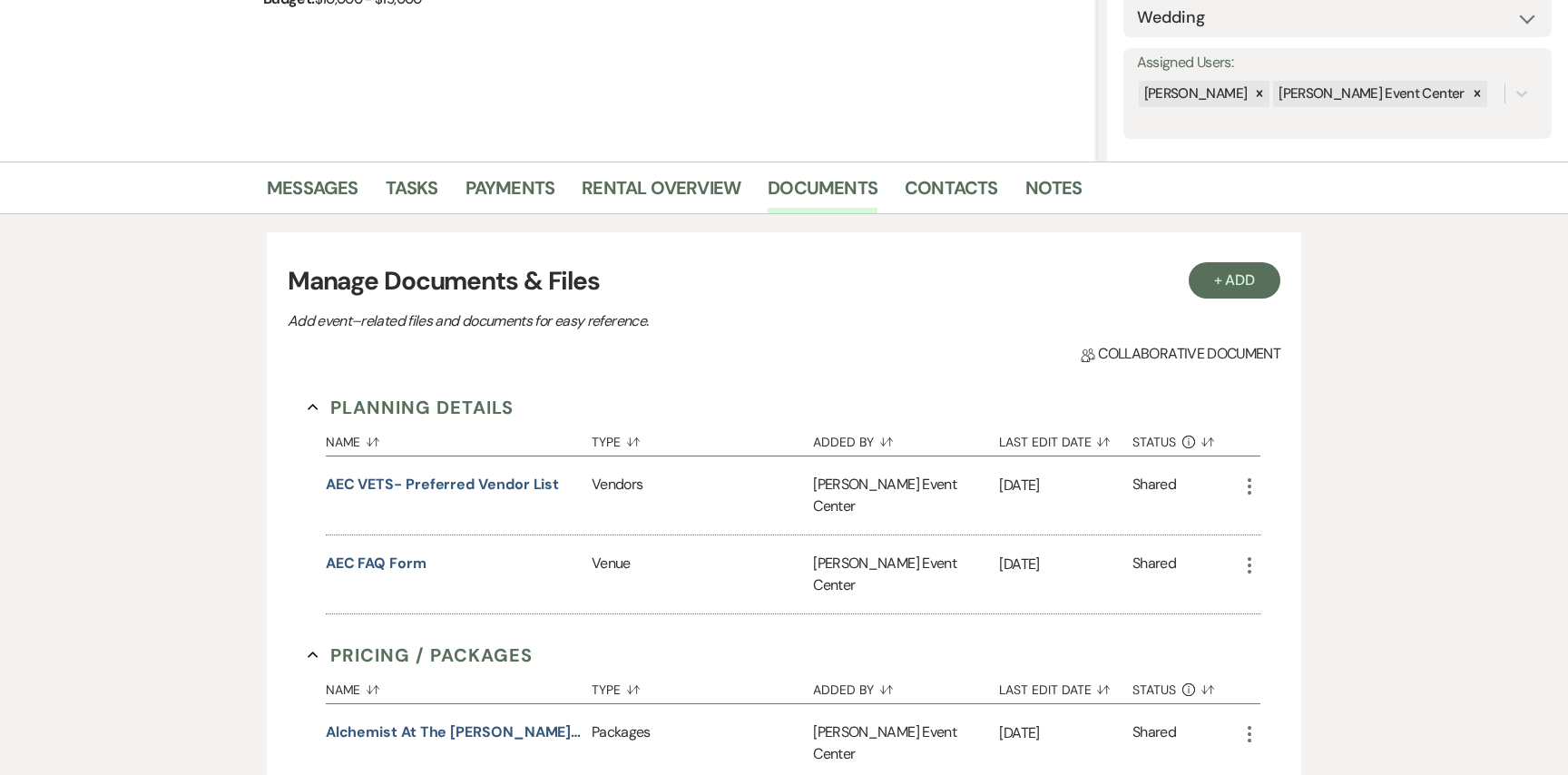
click at [327, 171] on li "Messages" at bounding box center [326, 191] width 119 height 43
click at [327, 173] on link "Messages" at bounding box center [312, 193] width 91 height 40
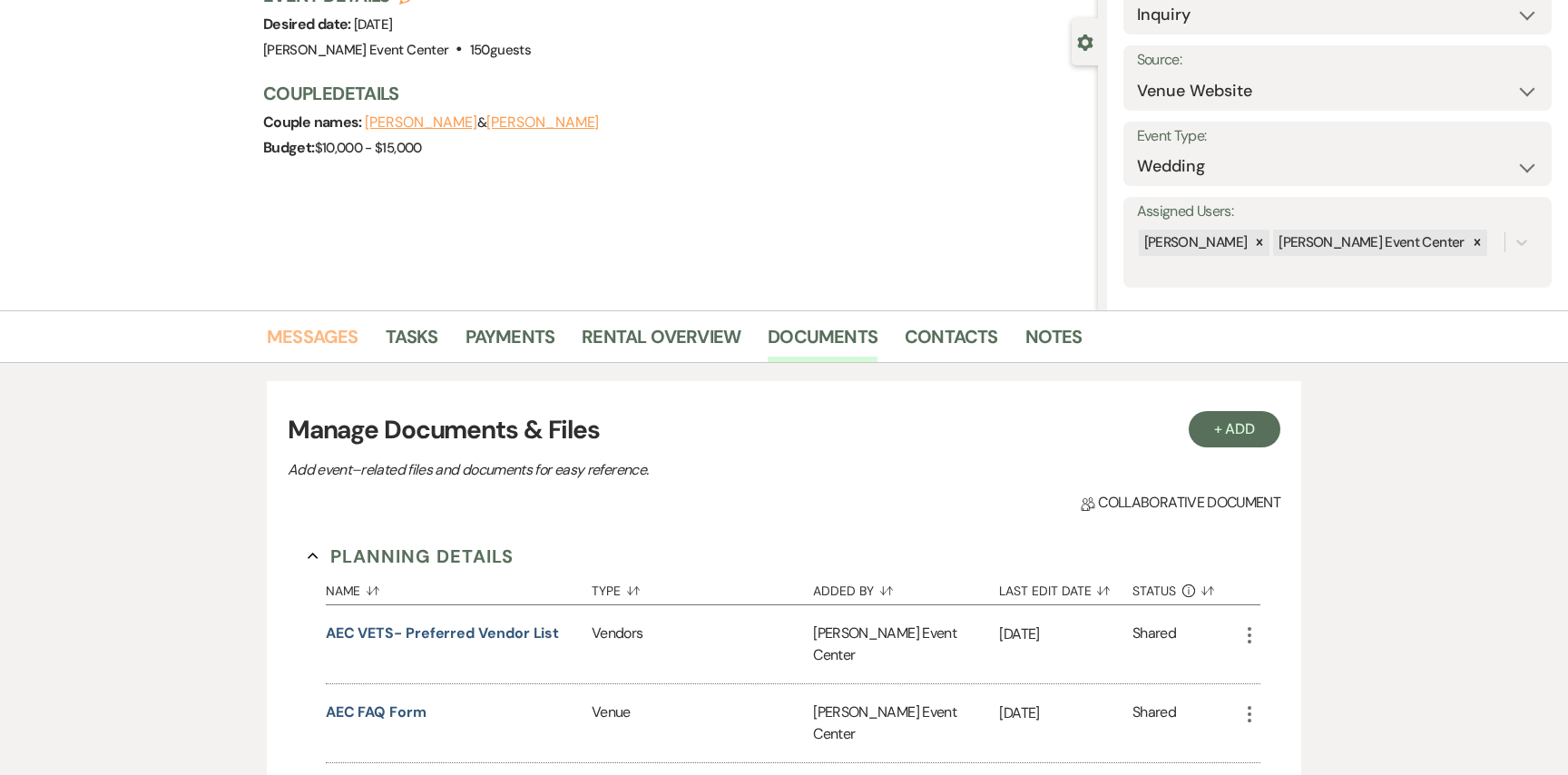
scroll to position [109, 0]
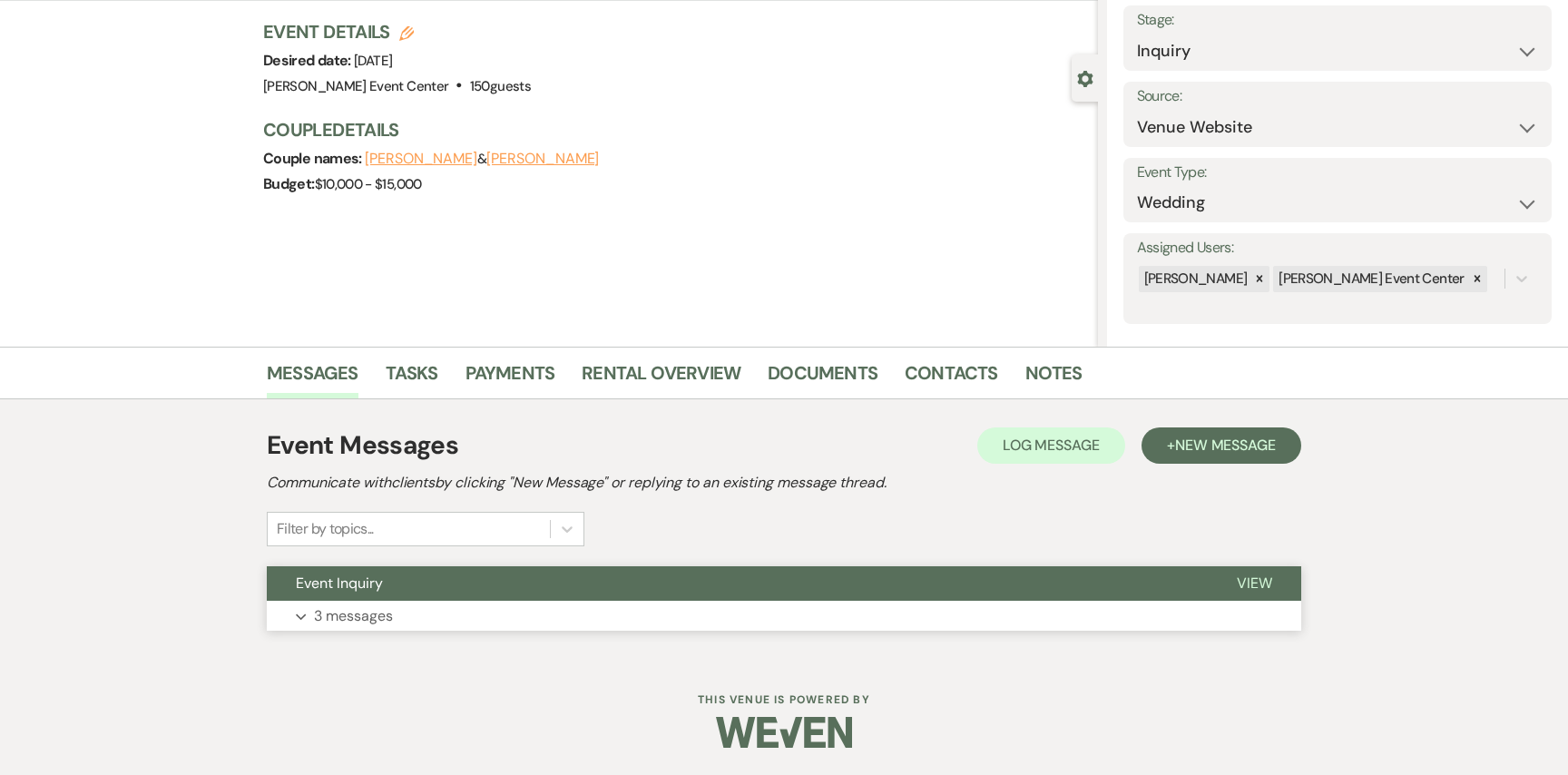
click at [346, 603] on button "Expand 3 messages" at bounding box center [783, 615] width 1034 height 30
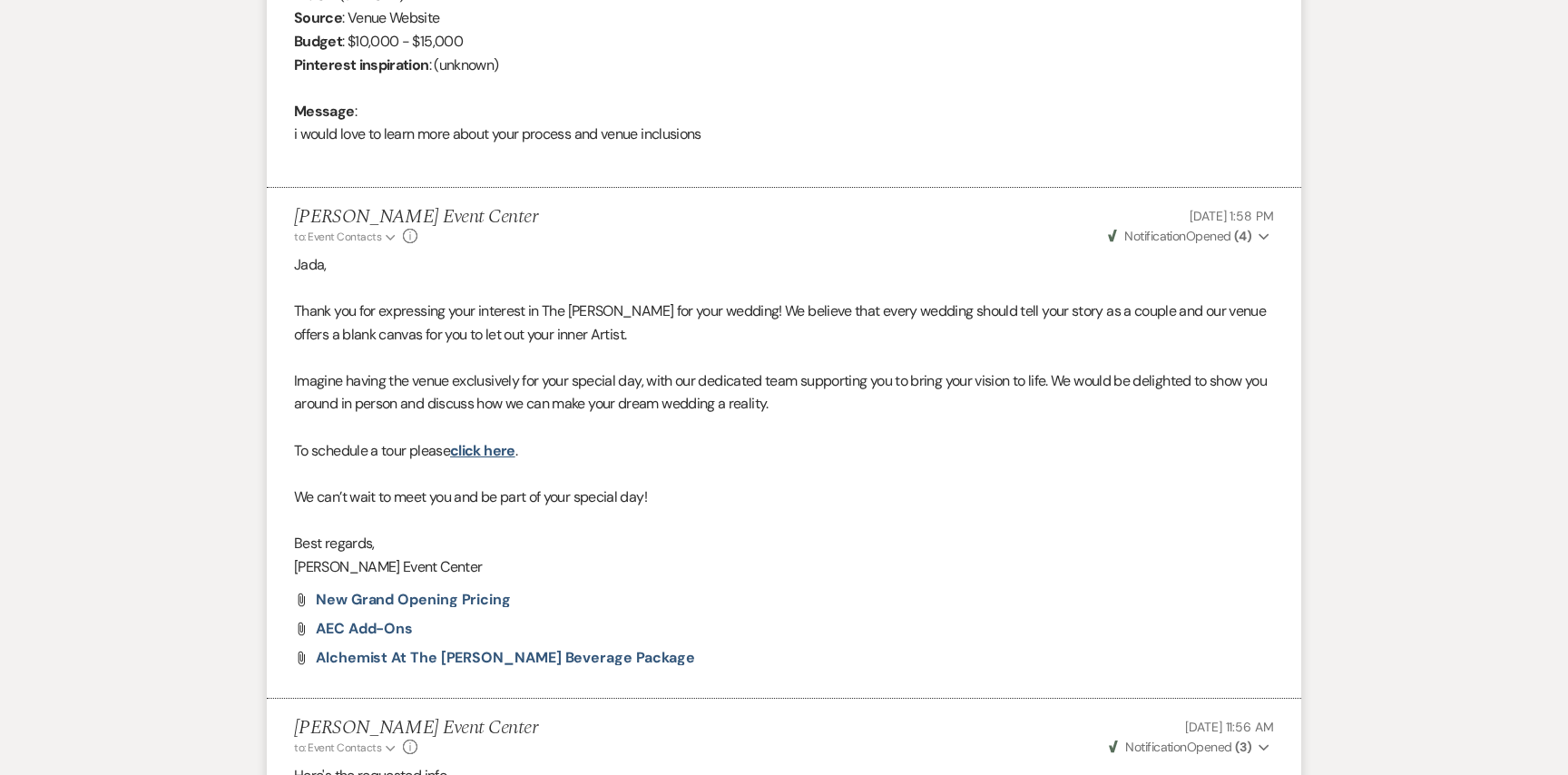
scroll to position [1165, 0]
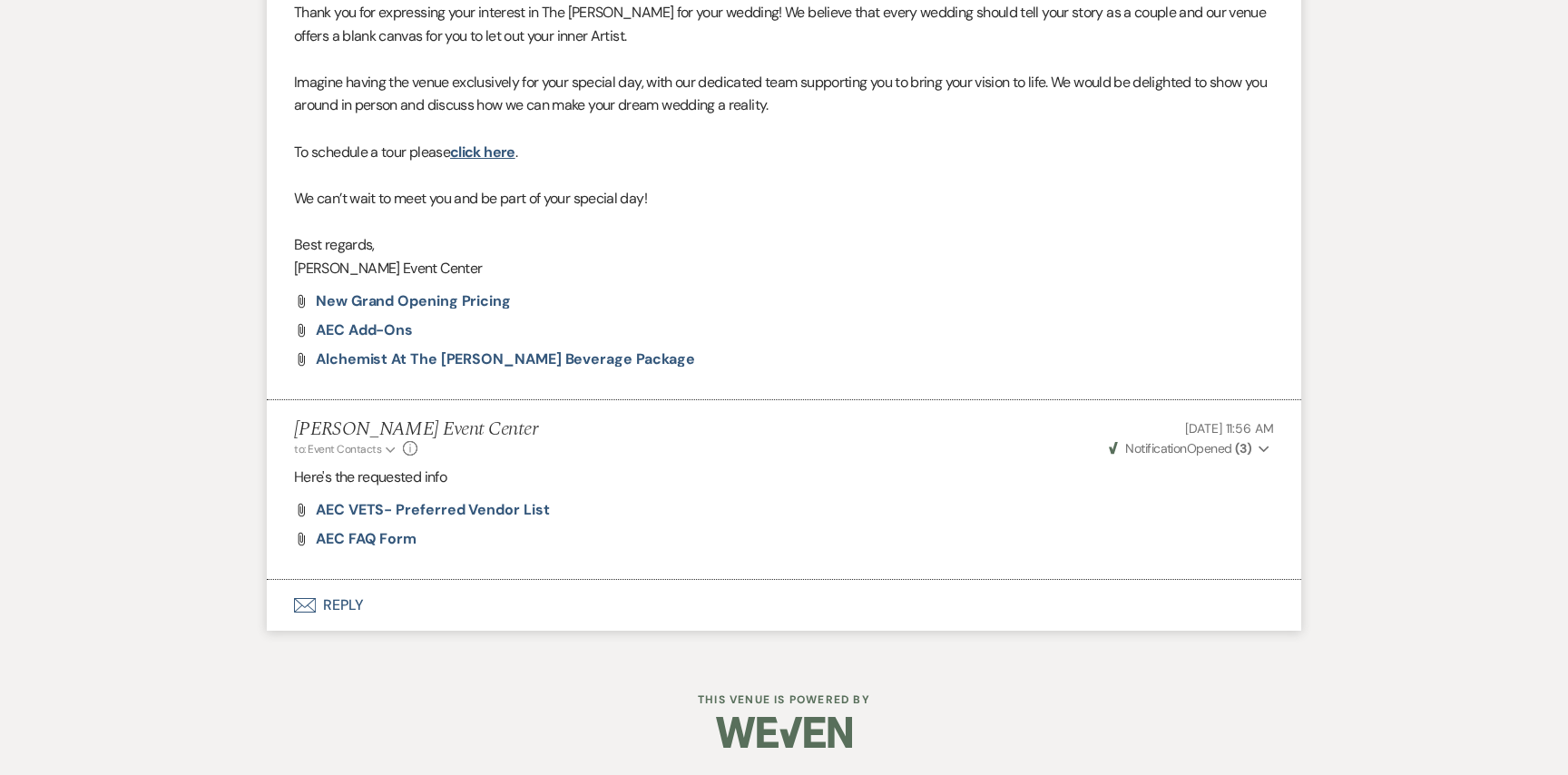
click at [344, 597] on button "Envelope Reply" at bounding box center [783, 605] width 1034 height 51
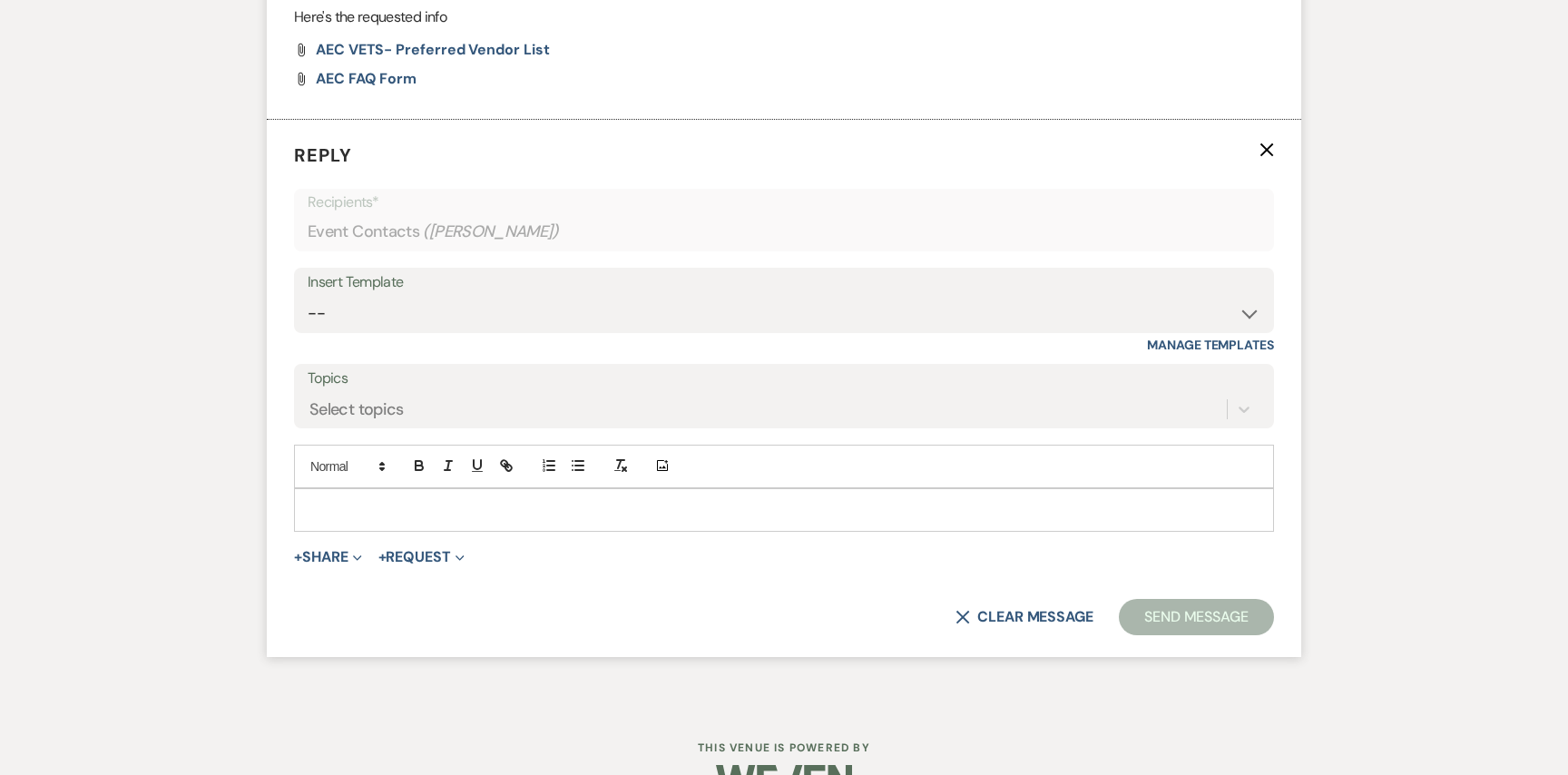
scroll to position [1627, 0]
click at [439, 289] on div "Insert Template" at bounding box center [783, 281] width 953 height 27
click at [444, 289] on div "Insert Template" at bounding box center [783, 281] width 953 height 27
click at [444, 301] on select "-- Weven Planning Portal Introduction (Booked Events) Initial Inquiry Response …" at bounding box center [783, 313] width 953 height 35
select select "5282"
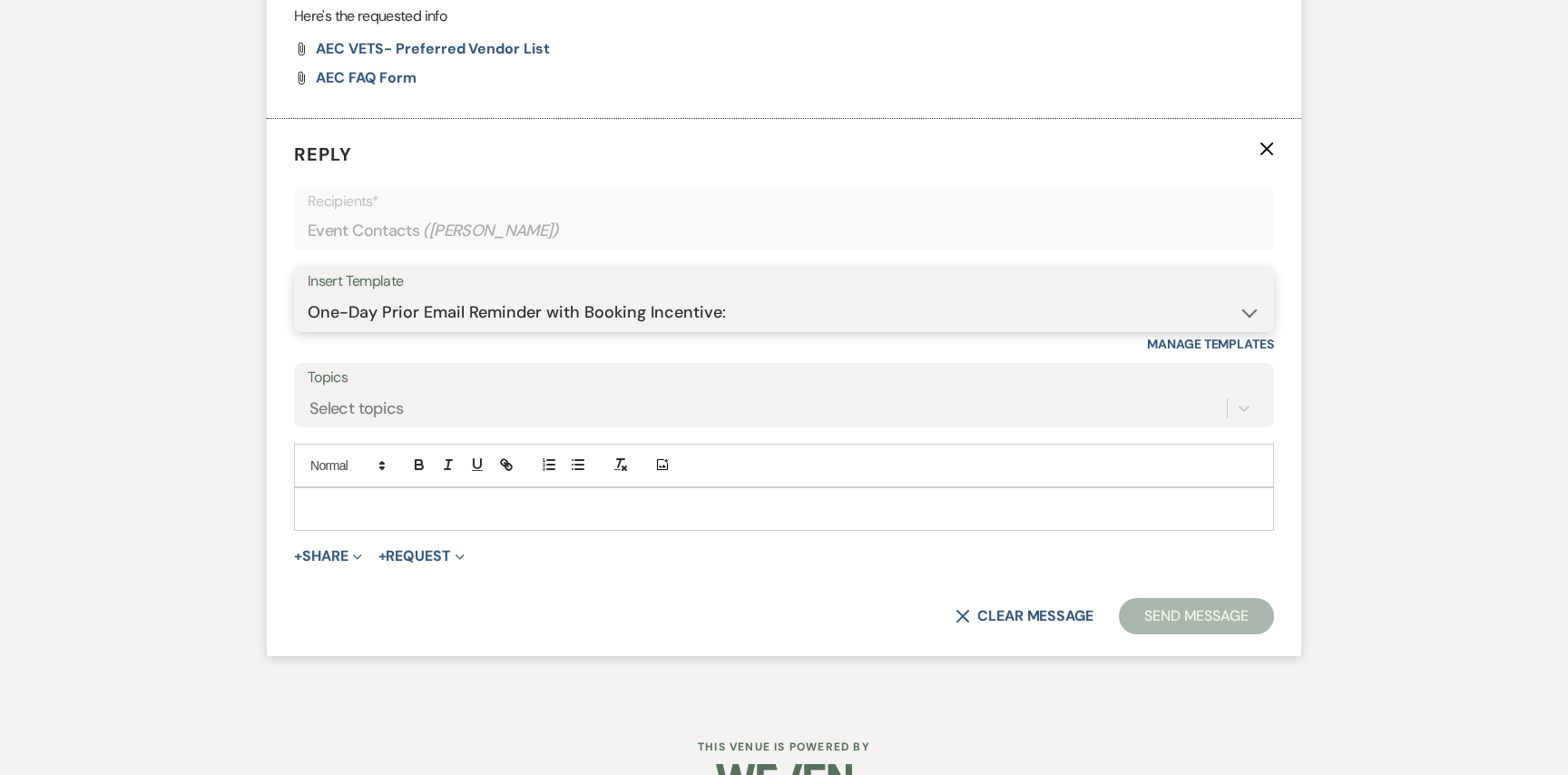
click at [307, 295] on select "-- Weven Planning Portal Introduction (Booked Events) Initial Inquiry Response …" at bounding box center [783, 313] width 953 height 35
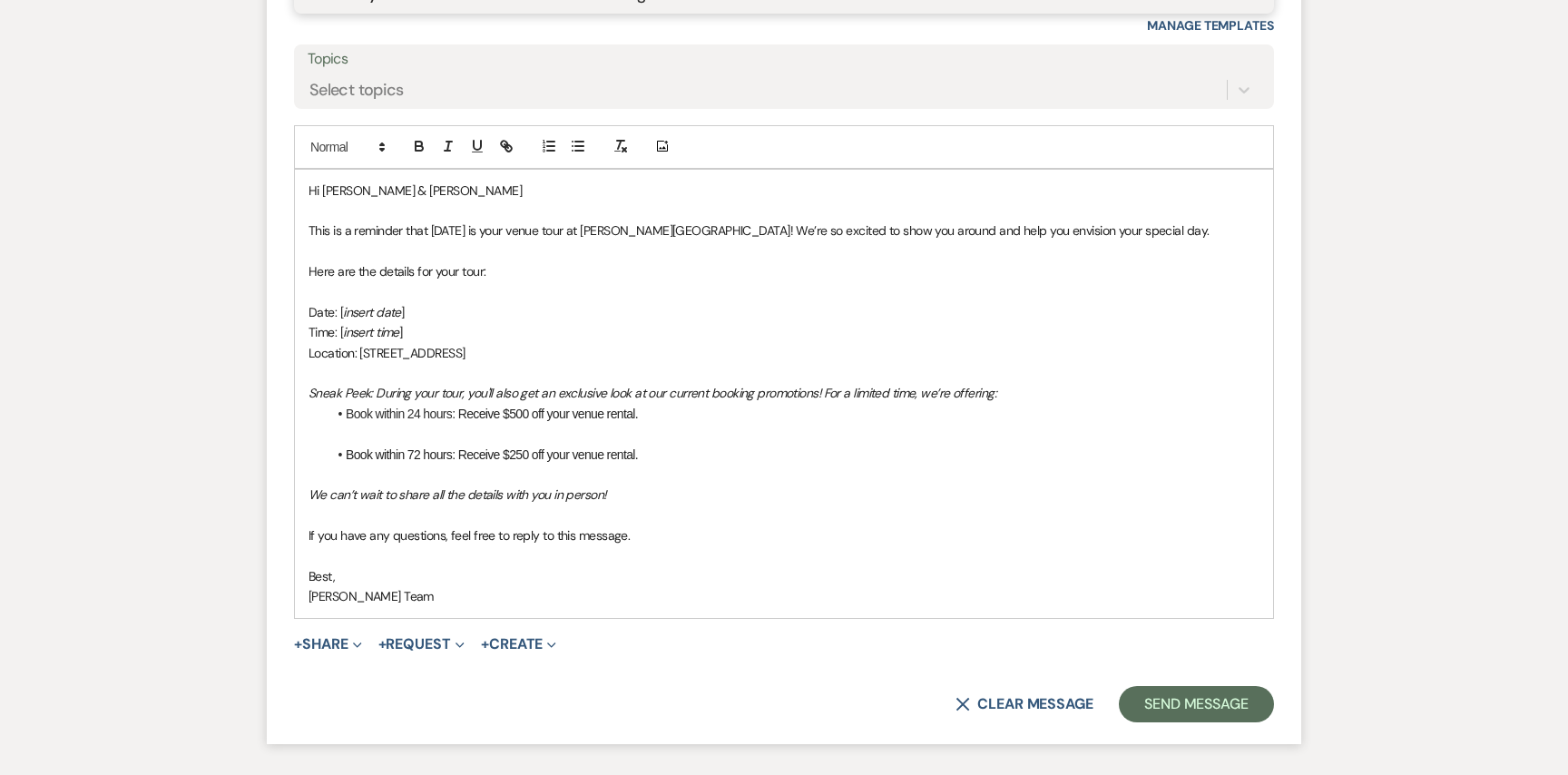
scroll to position [1941, 0]
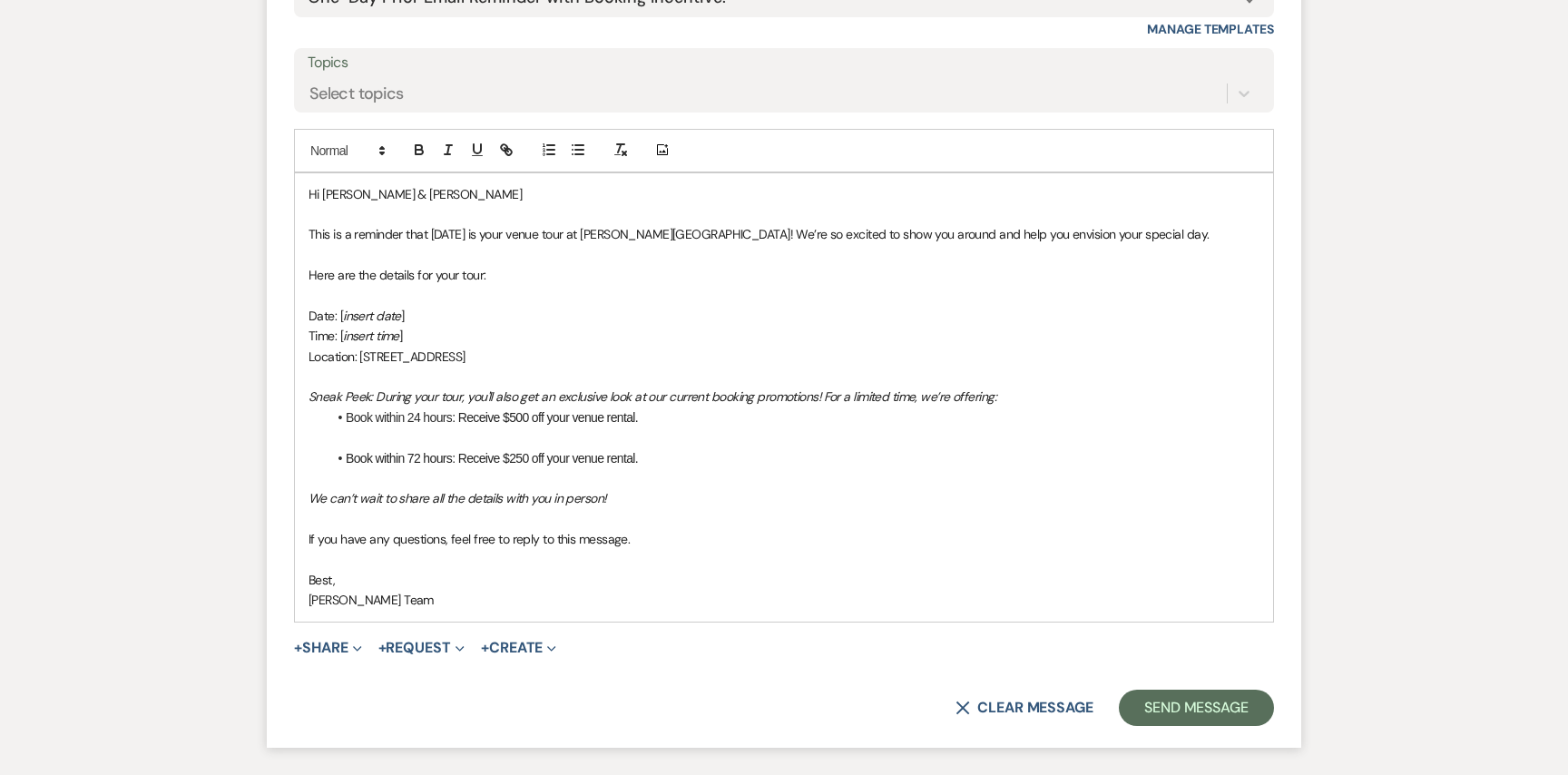
drag, startPoint x: 554, startPoint y: 349, endPoint x: 291, endPoint y: 233, distance: 287.4
click at [291, 233] on form "Reply X Saving draft... Recipients* Event Contacts ( [PERSON_NAME] ) Insert Tem…" at bounding box center [783, 276] width 1034 height 944
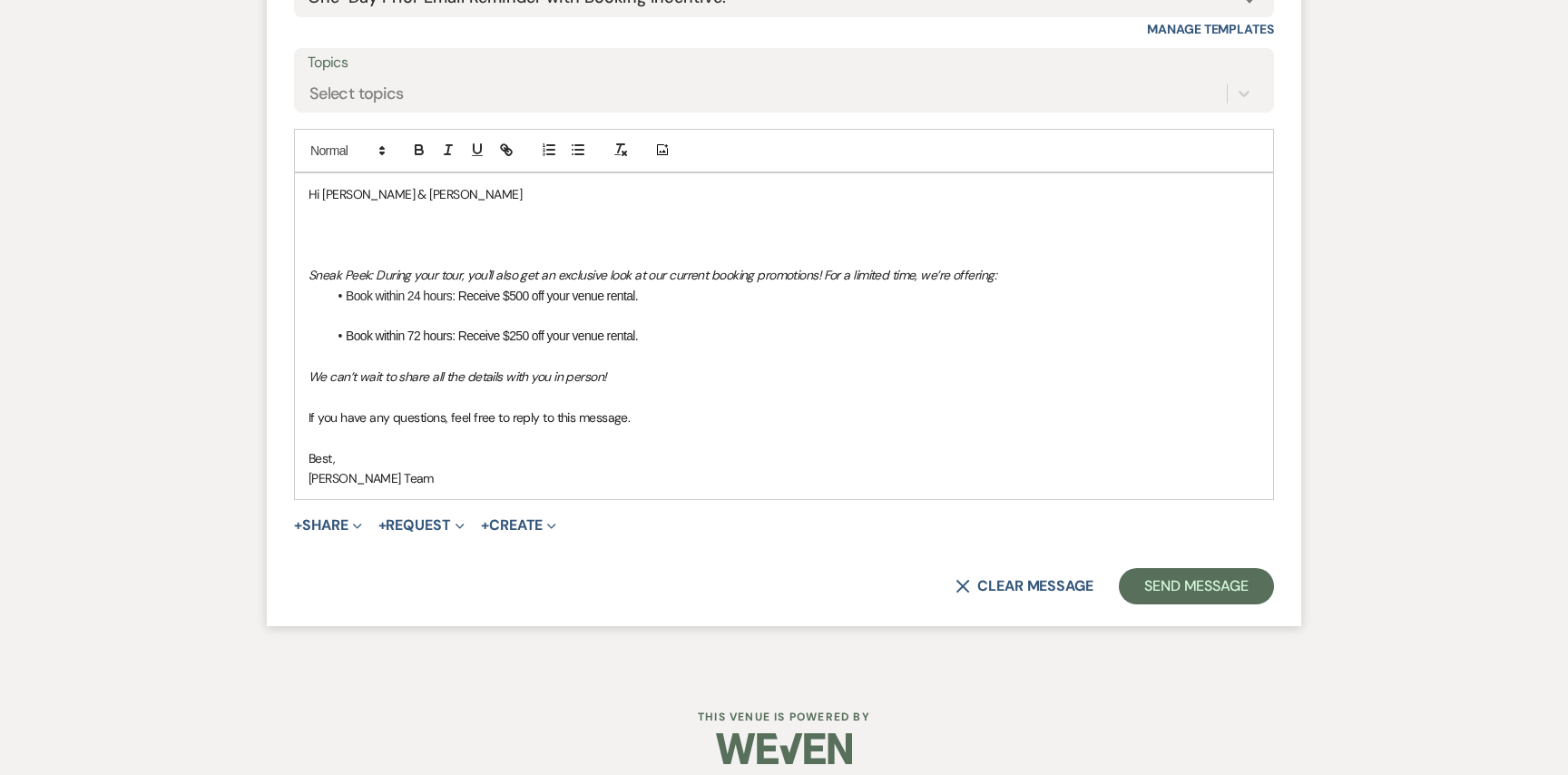
scroll to position [1937, 0]
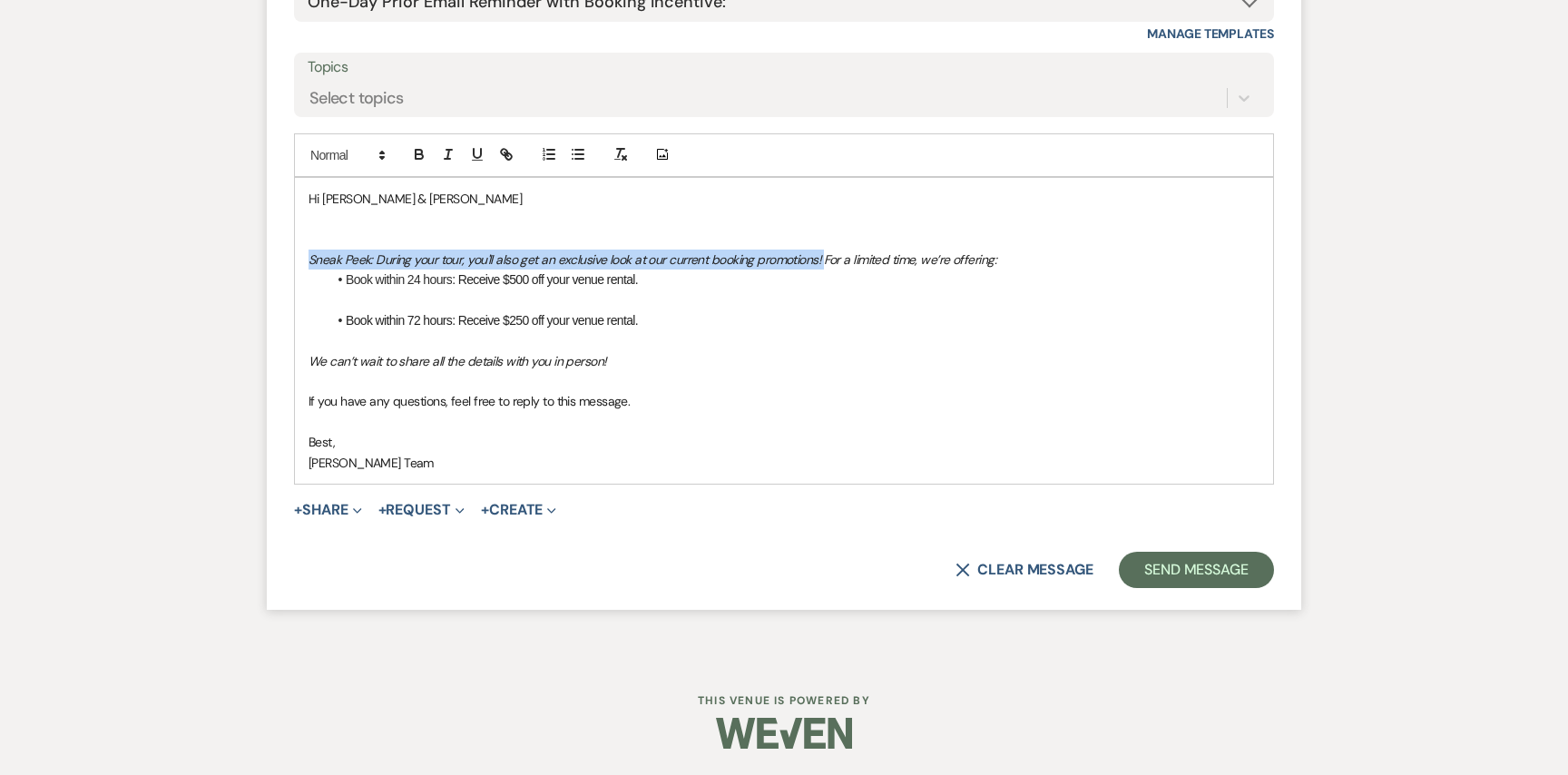
drag, startPoint x: 823, startPoint y: 257, endPoint x: 305, endPoint y: 253, distance: 518.0
click at [305, 253] on div "Hi [PERSON_NAME] & [PERSON_NAME] Peek: During your tour, you'll also get an exc…" at bounding box center [784, 330] width 978 height 305
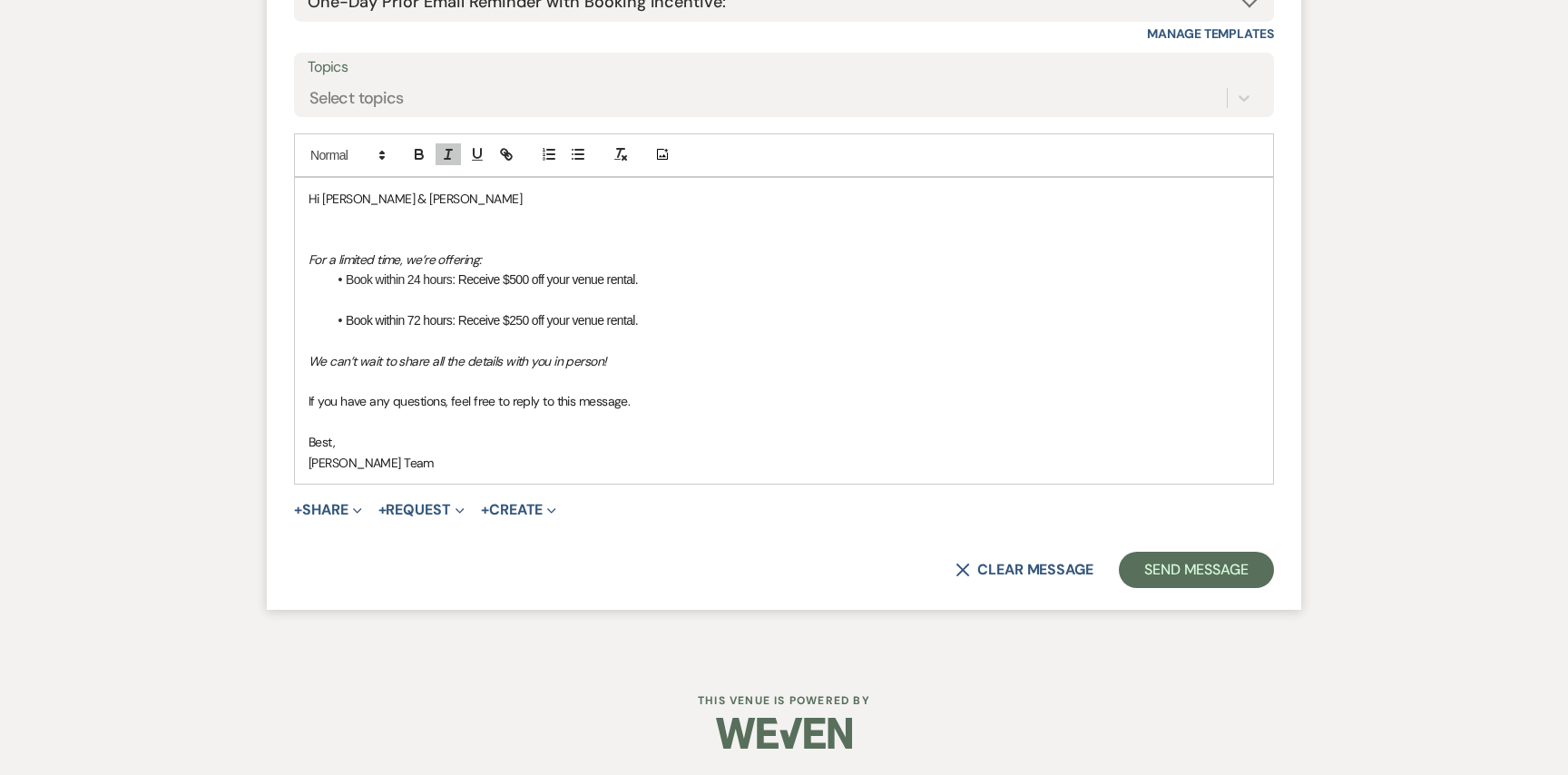
scroll to position [1916, 0]
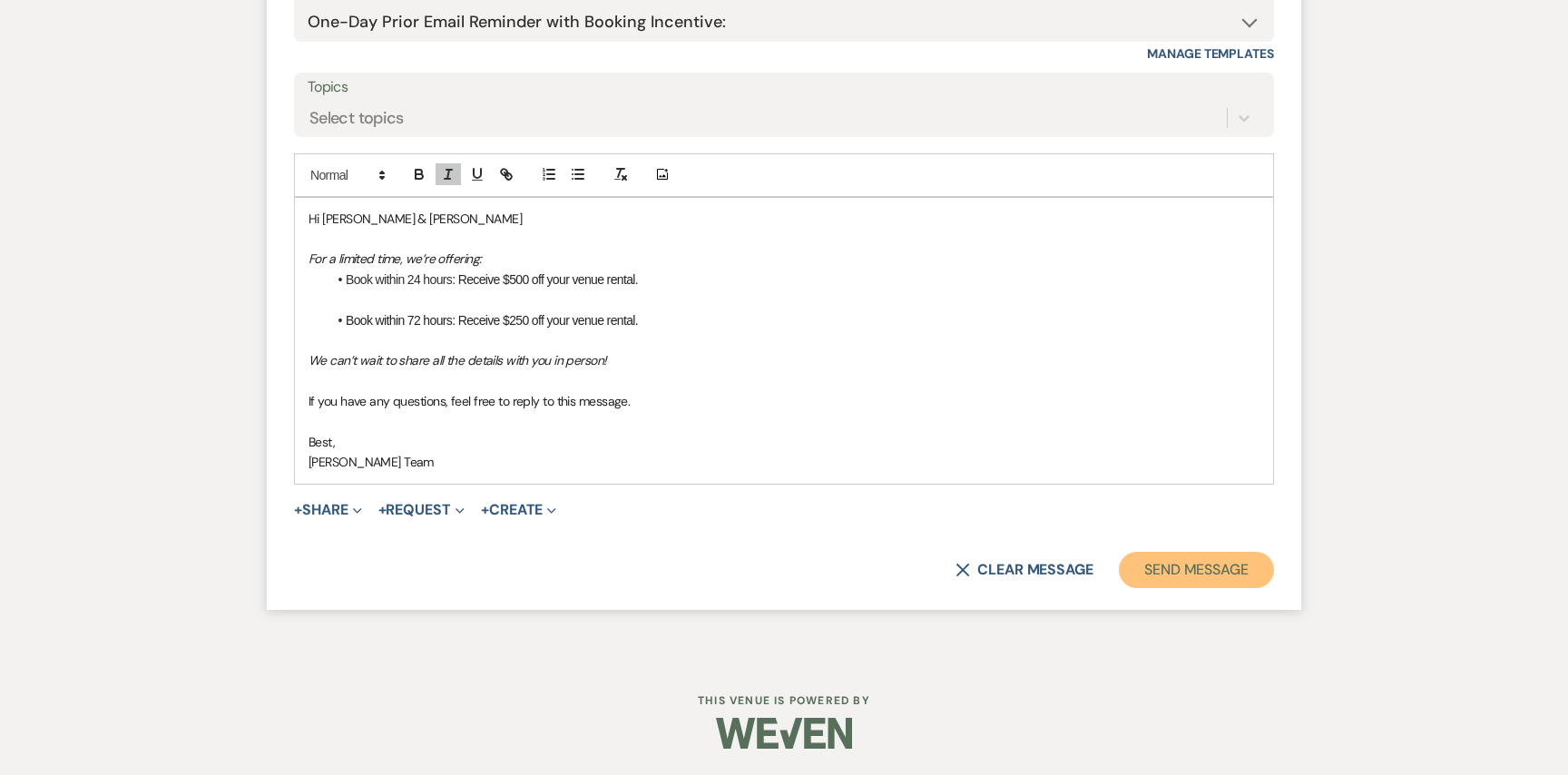
click at [1171, 568] on button "Send Message" at bounding box center [1196, 569] width 155 height 36
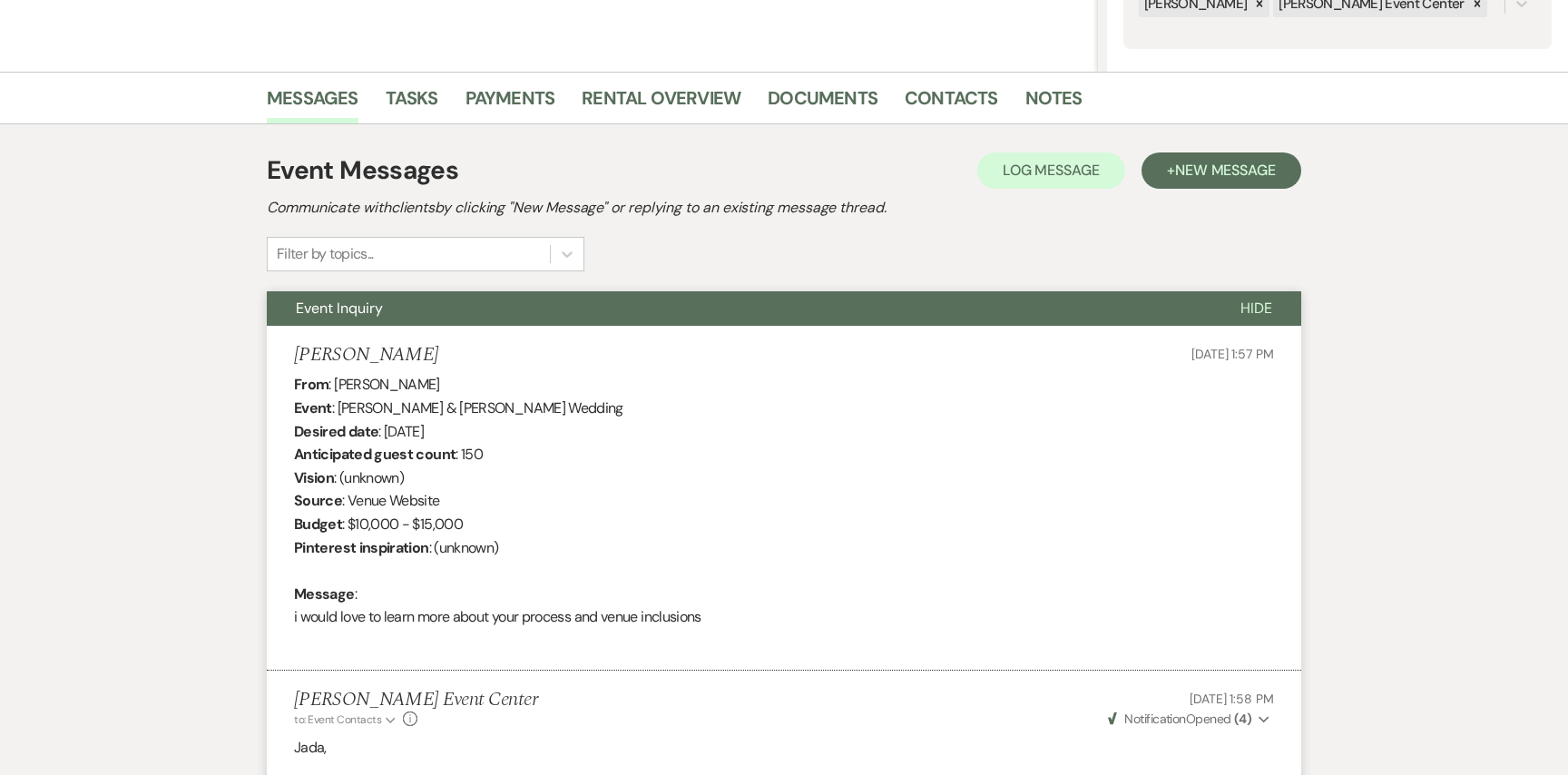
scroll to position [0, 0]
